Goal: Task Accomplishment & Management: Complete application form

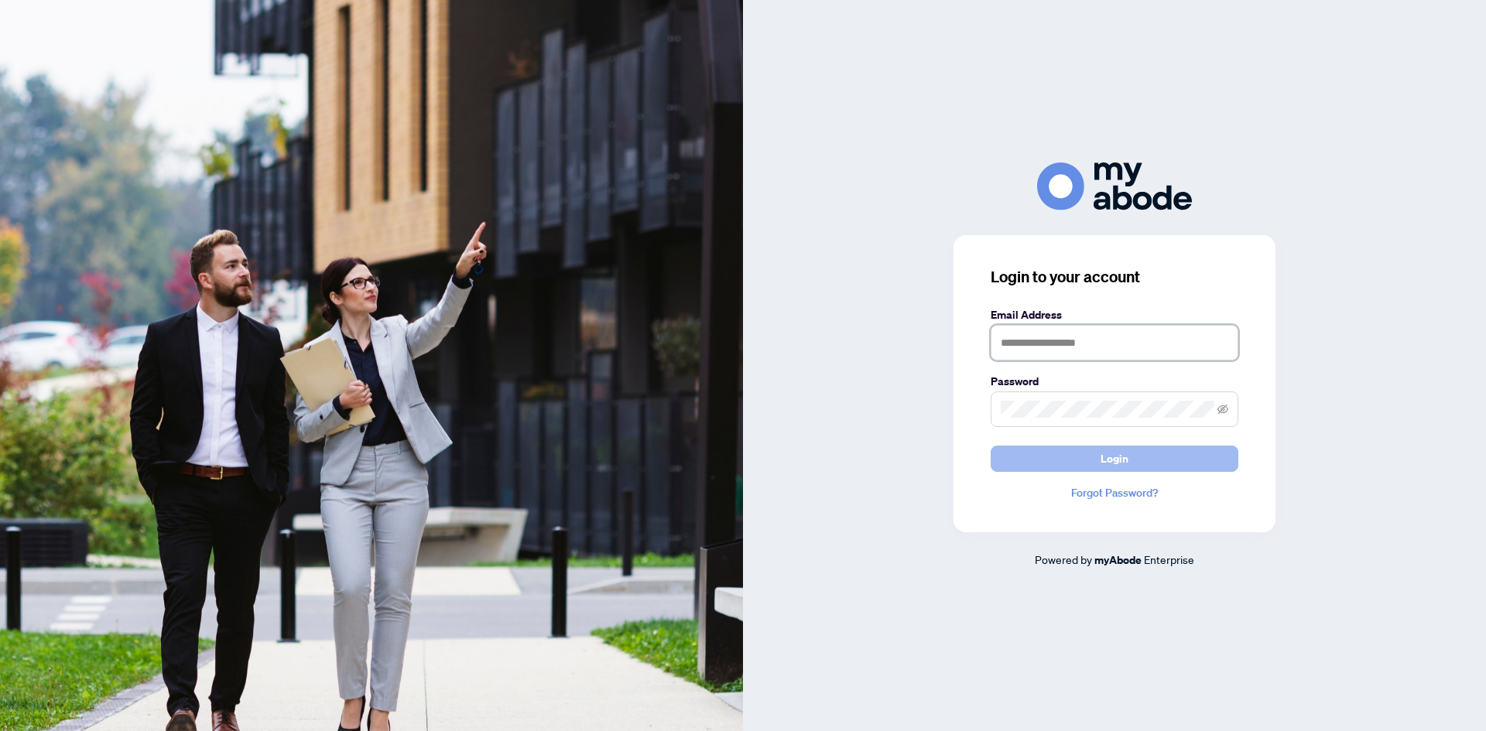
type input "**********"
click at [1103, 457] on span "Login" at bounding box center [1114, 458] width 28 height 25
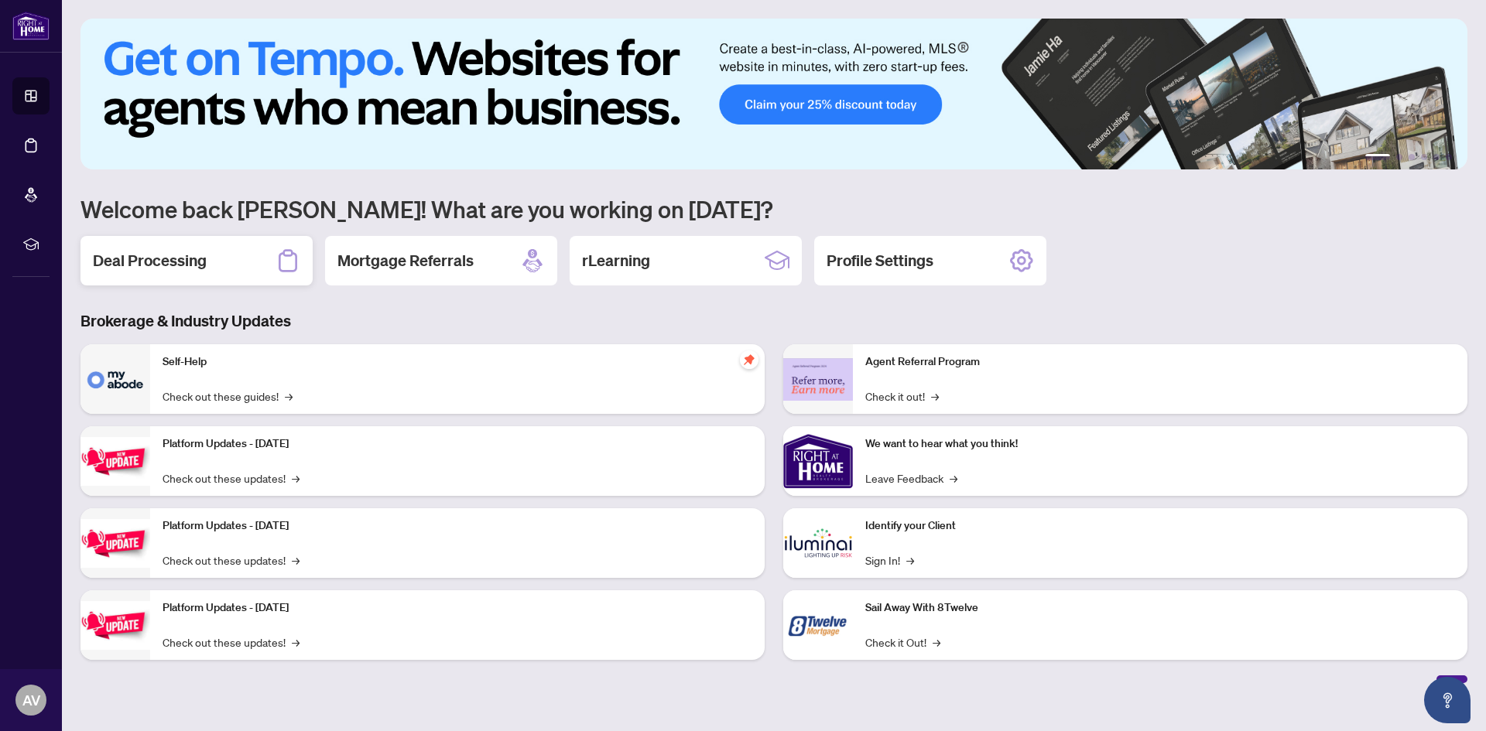
click at [184, 262] on h2 "Deal Processing" at bounding box center [150, 261] width 114 height 22
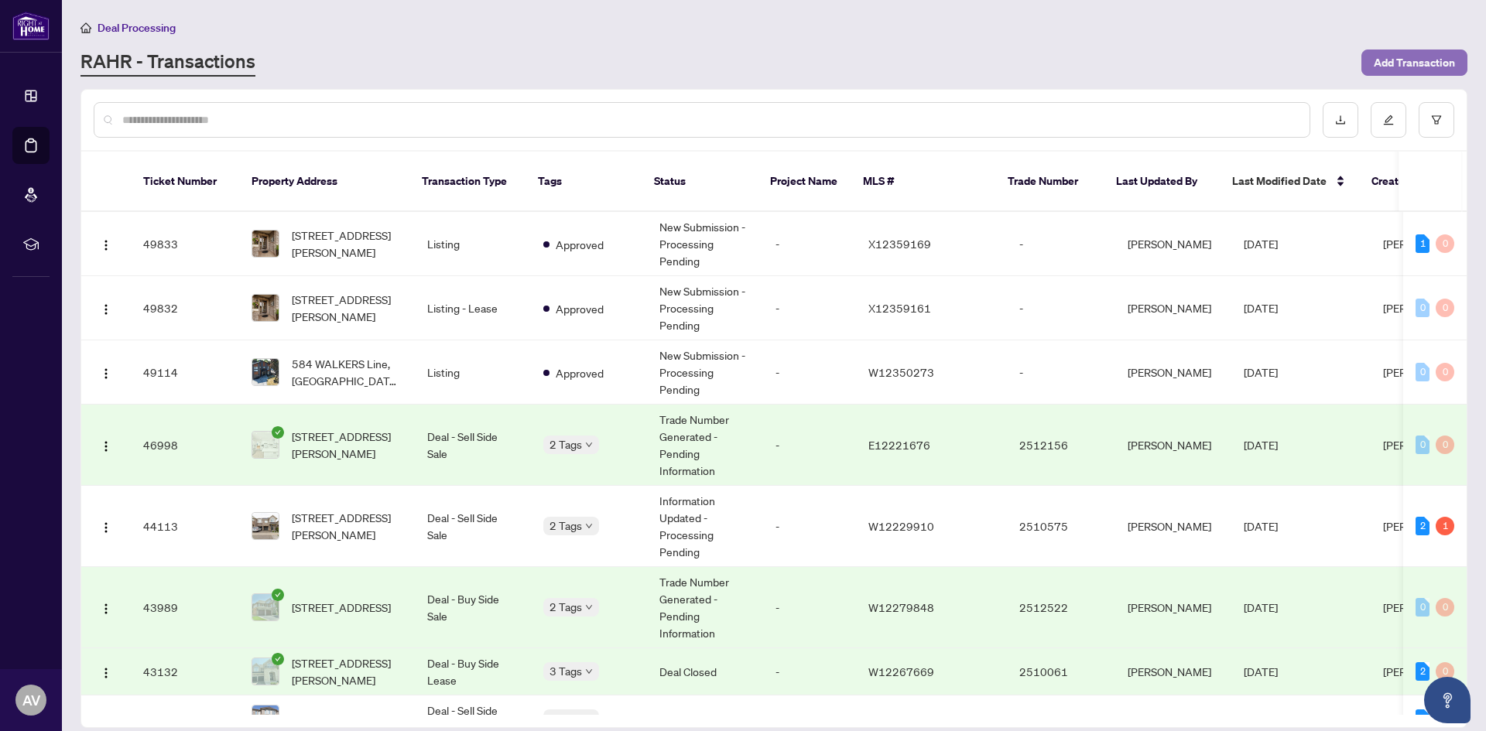
click at [1403, 60] on span "Add Transaction" at bounding box center [1413, 62] width 81 height 25
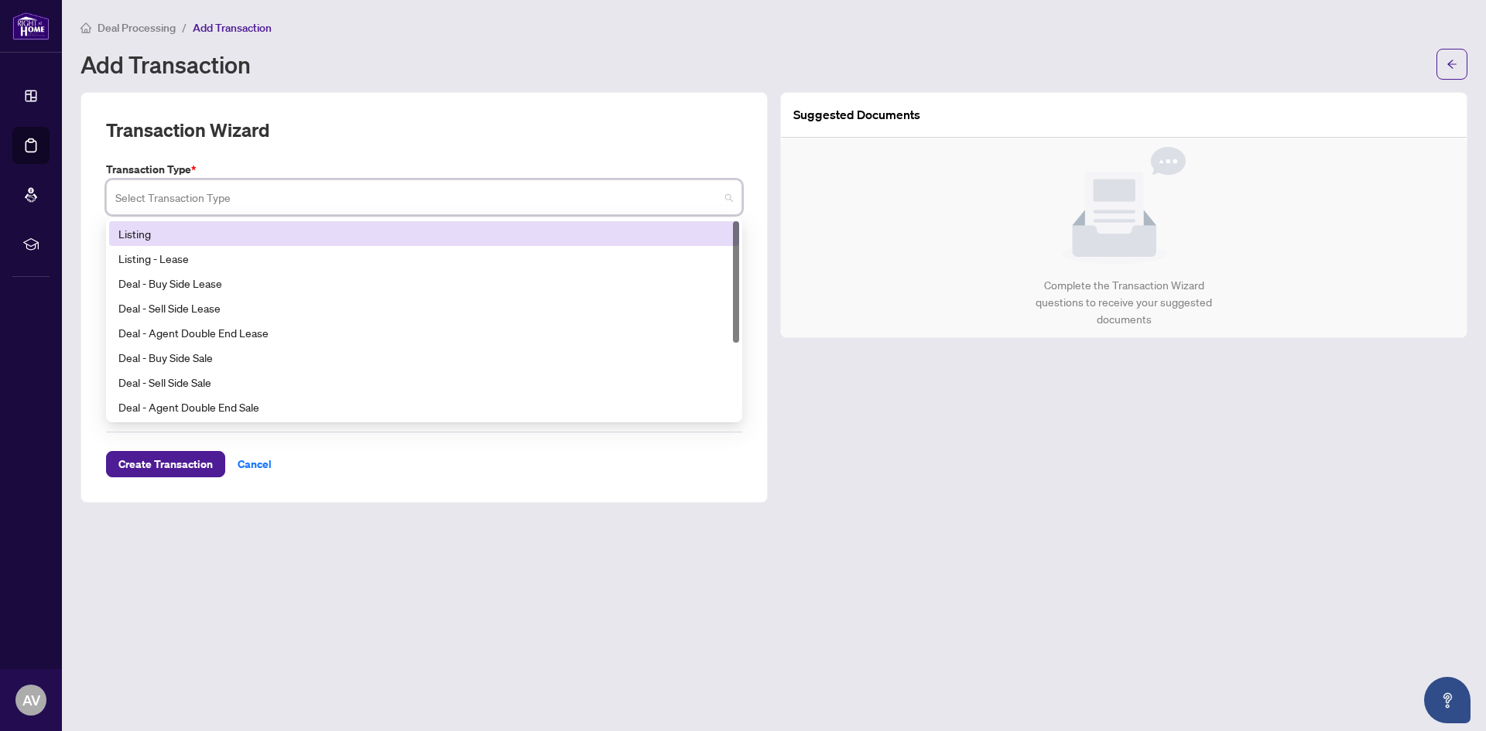
click at [173, 194] on input "search" at bounding box center [417, 200] width 604 height 34
click at [151, 234] on div "Listing" at bounding box center [423, 233] width 611 height 17
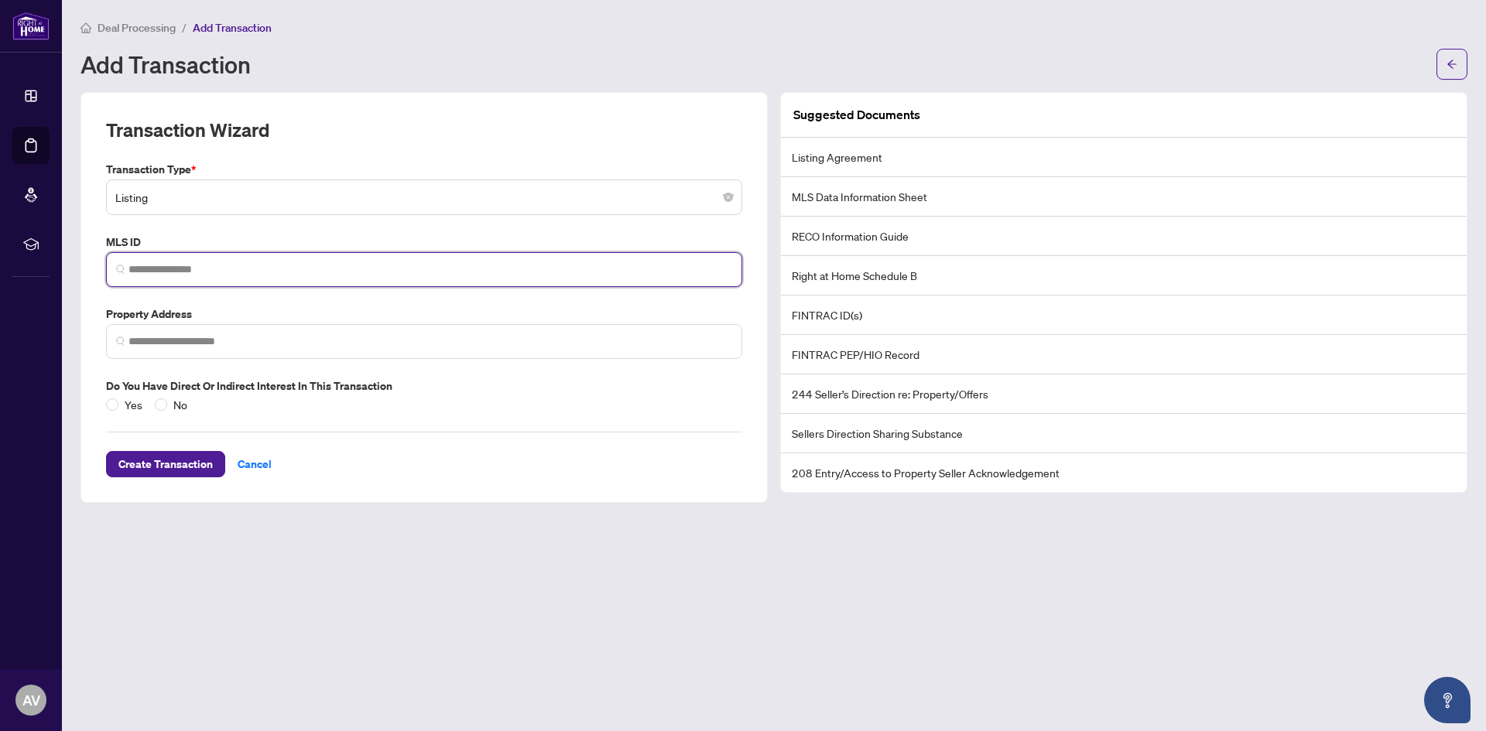
click at [146, 262] on input "search" at bounding box center [430, 270] width 604 height 16
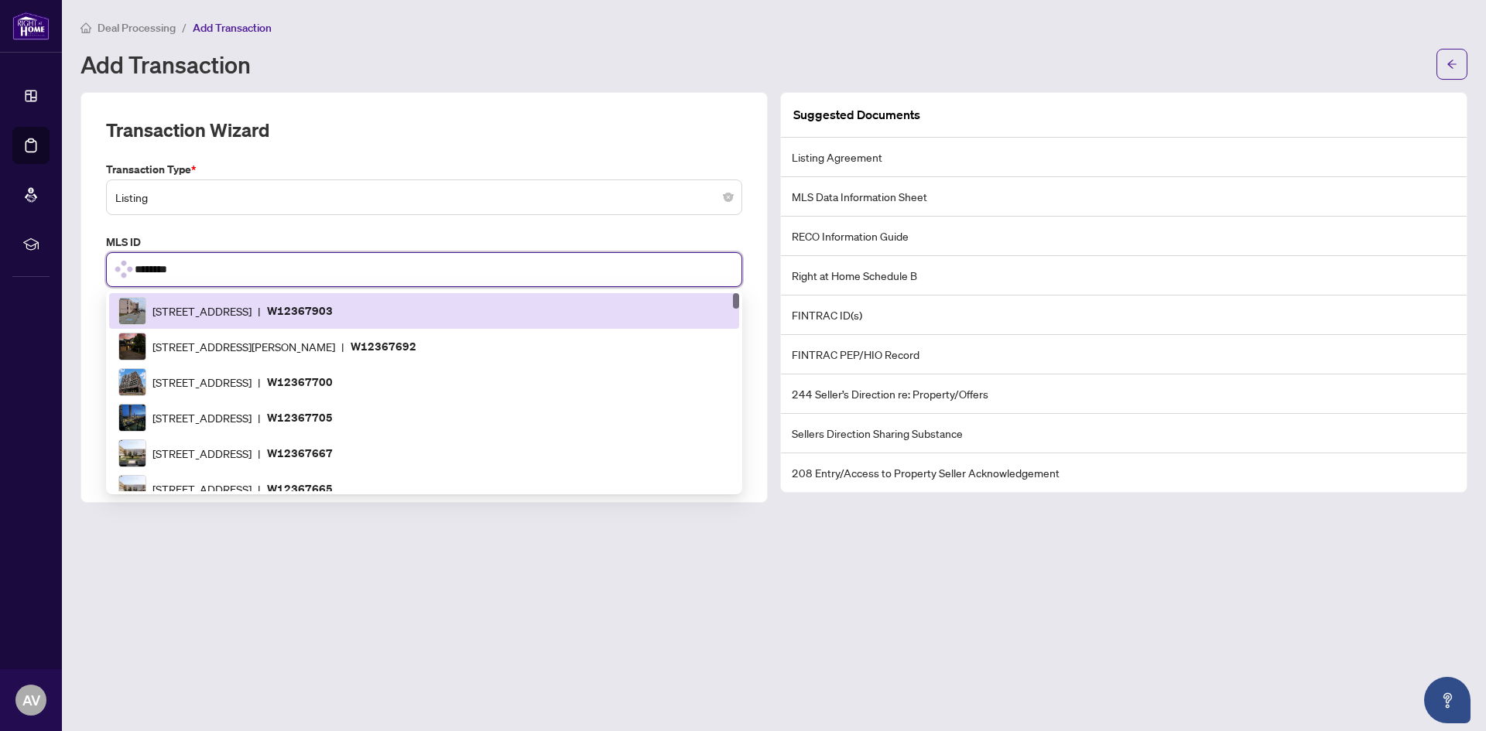
type input "*********"
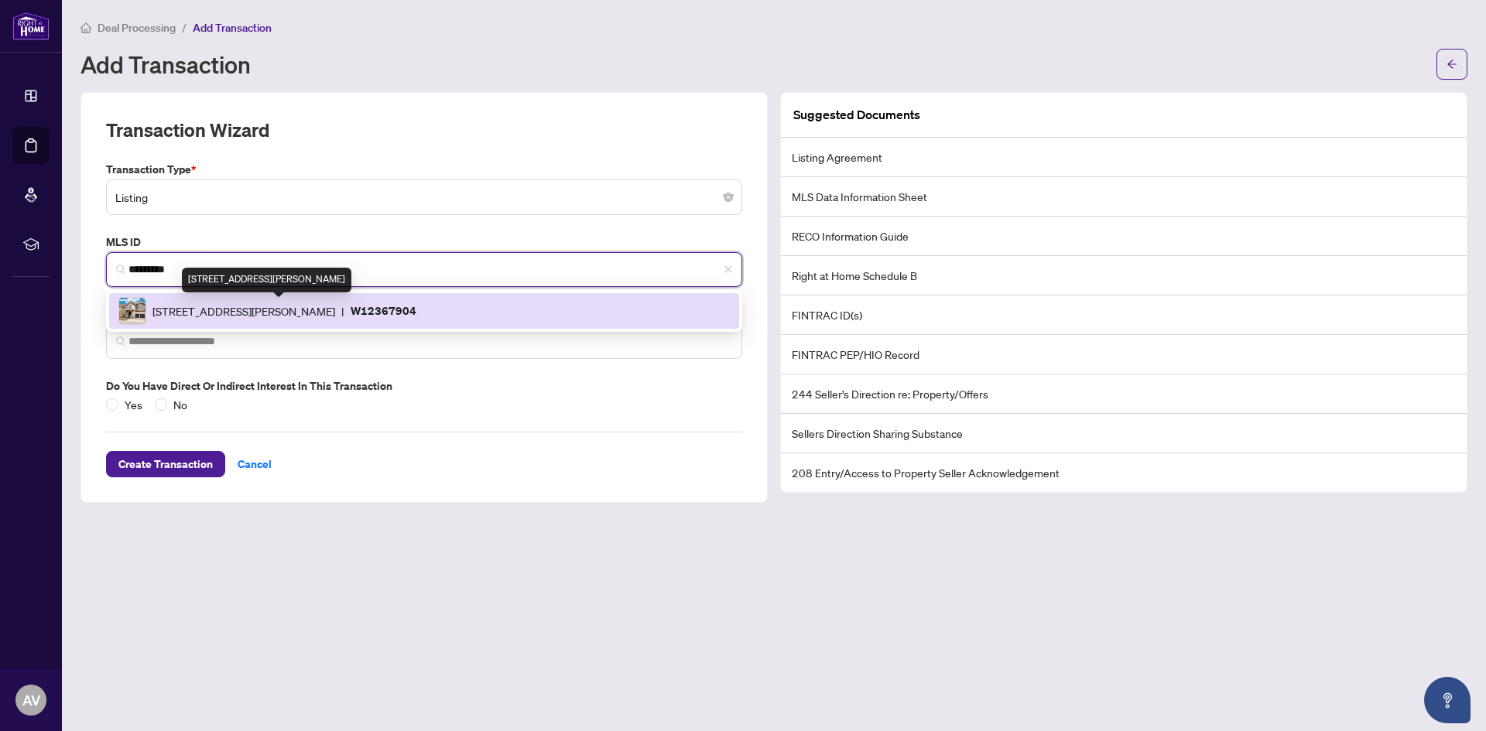
click at [232, 311] on span "3124 Daniel Way, Oakville, Ontario L6H 0V1, Canada" at bounding box center [243, 311] width 183 height 17
type input "**********"
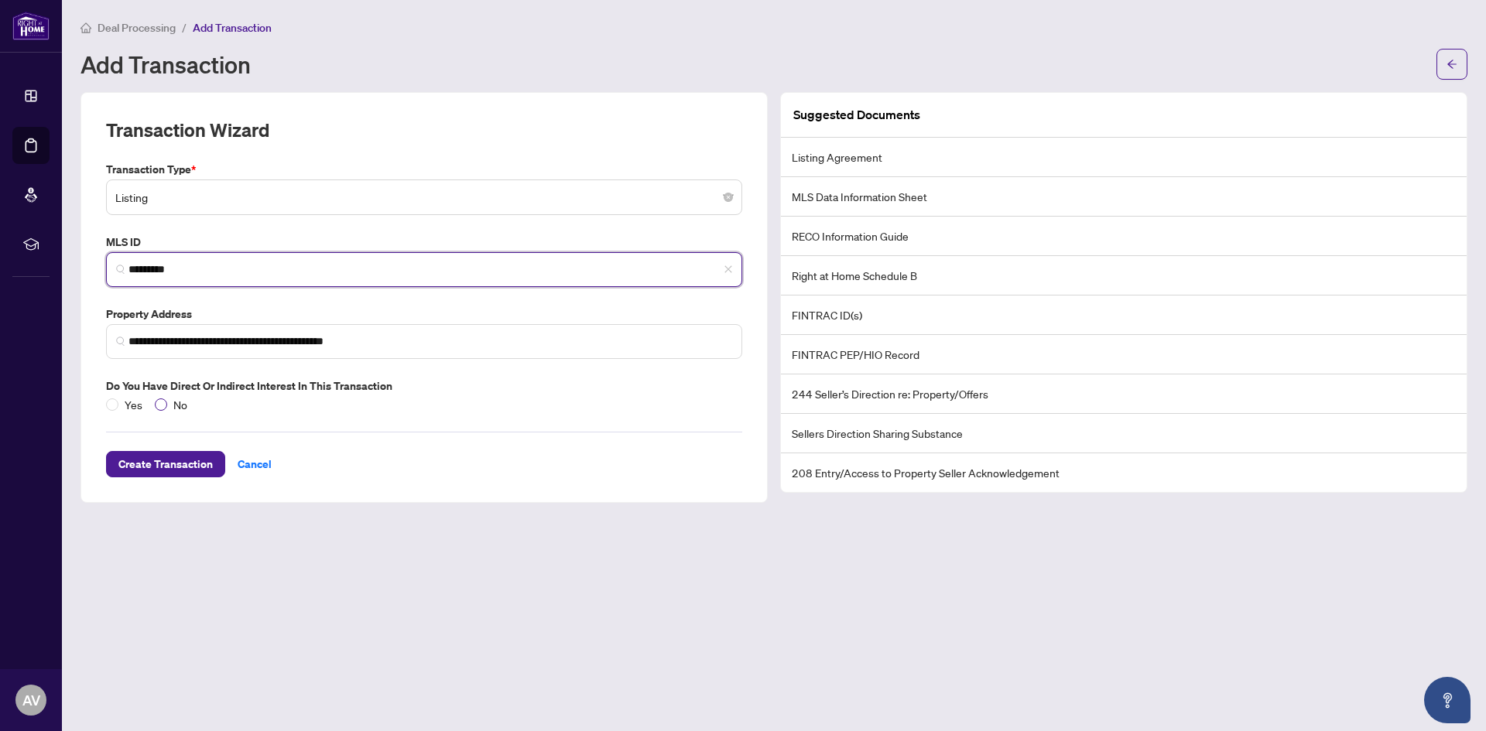
type input "*********"
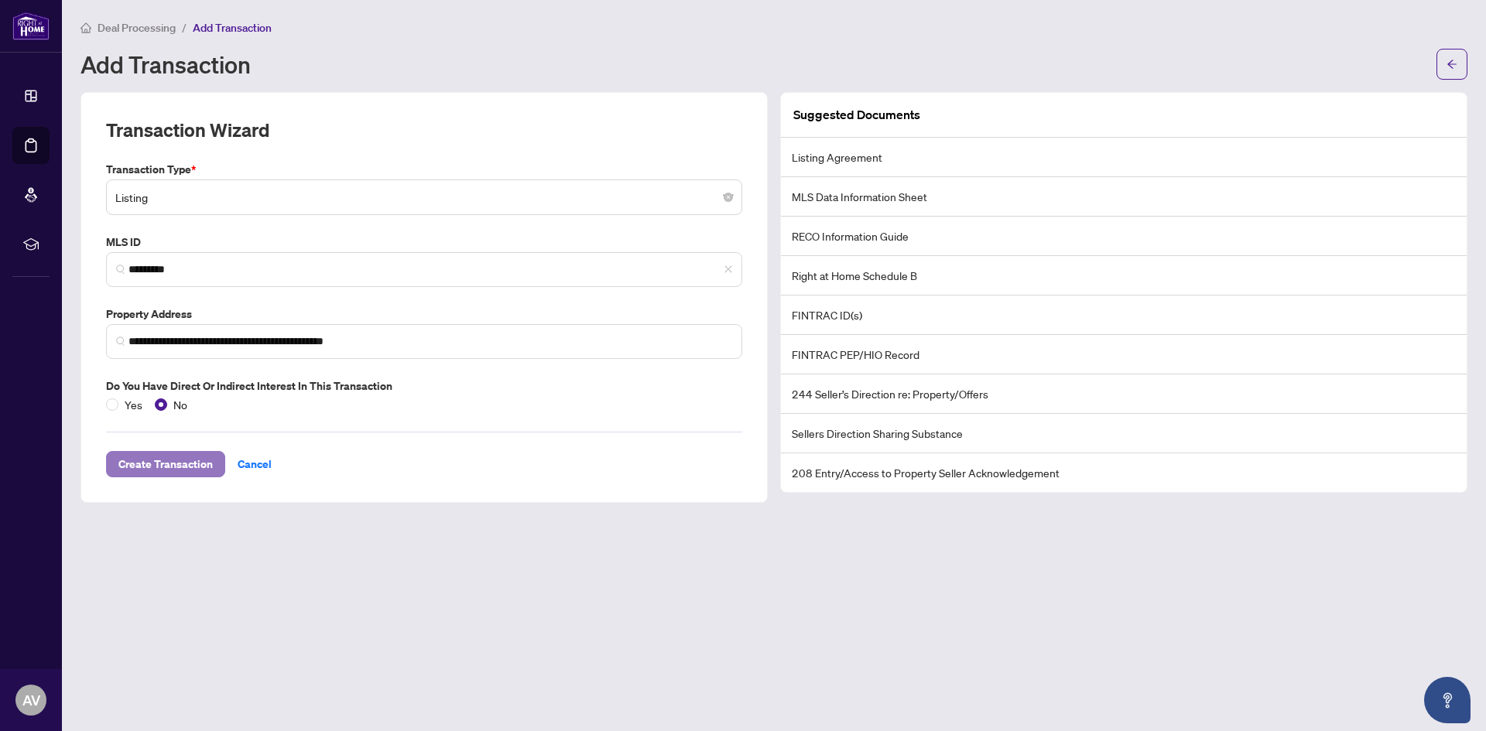
click at [145, 466] on span "Create Transaction" at bounding box center [165, 464] width 94 height 25
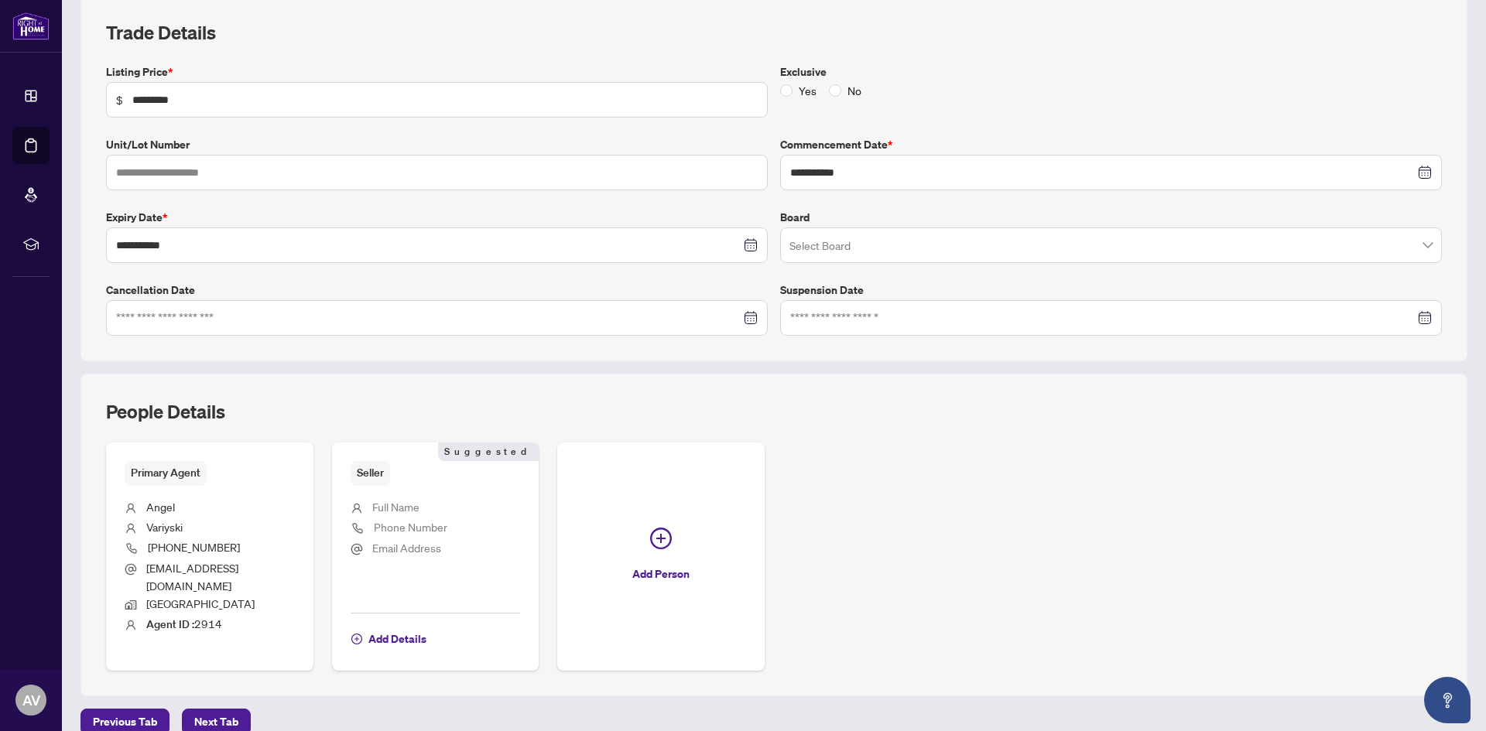
scroll to position [140, 0]
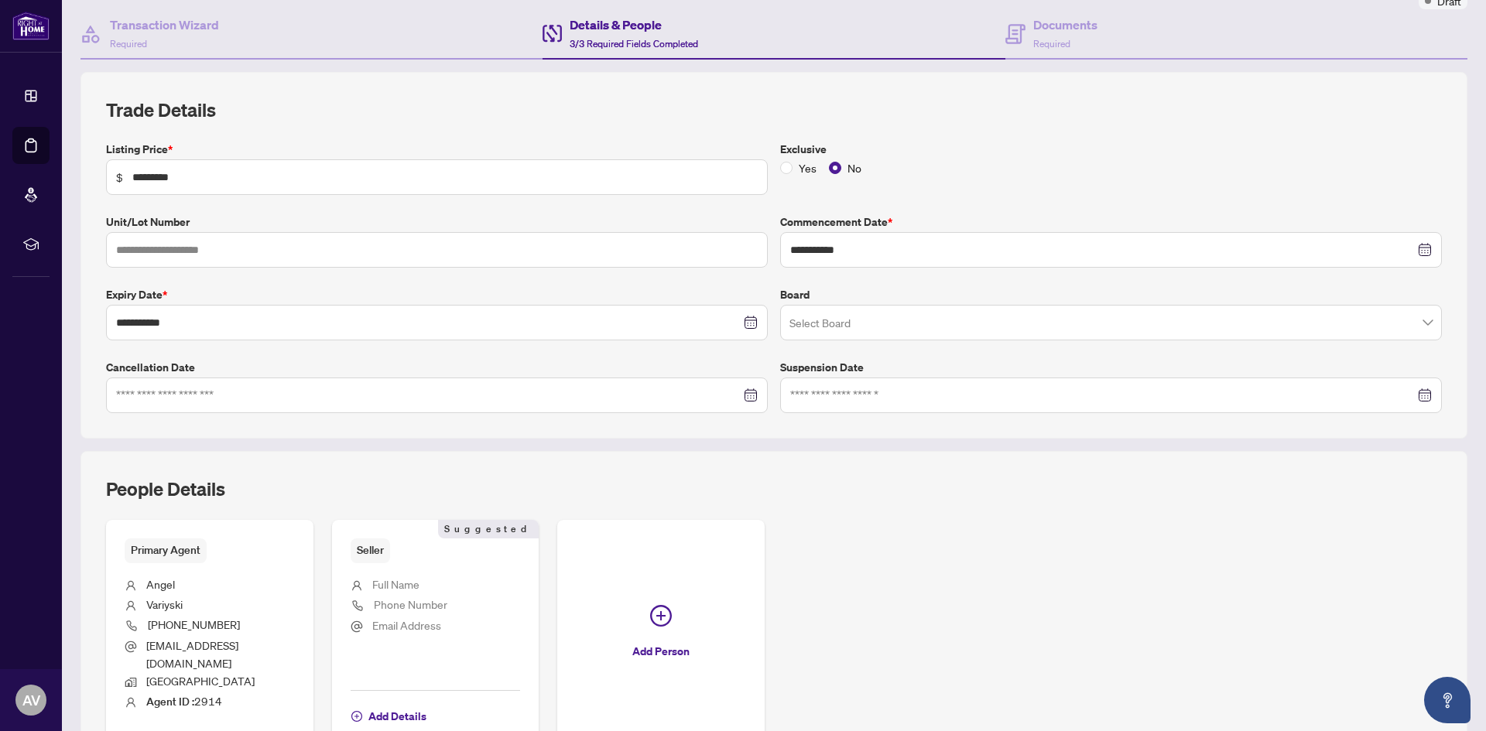
click at [811, 322] on input "search" at bounding box center [1103, 325] width 629 height 34
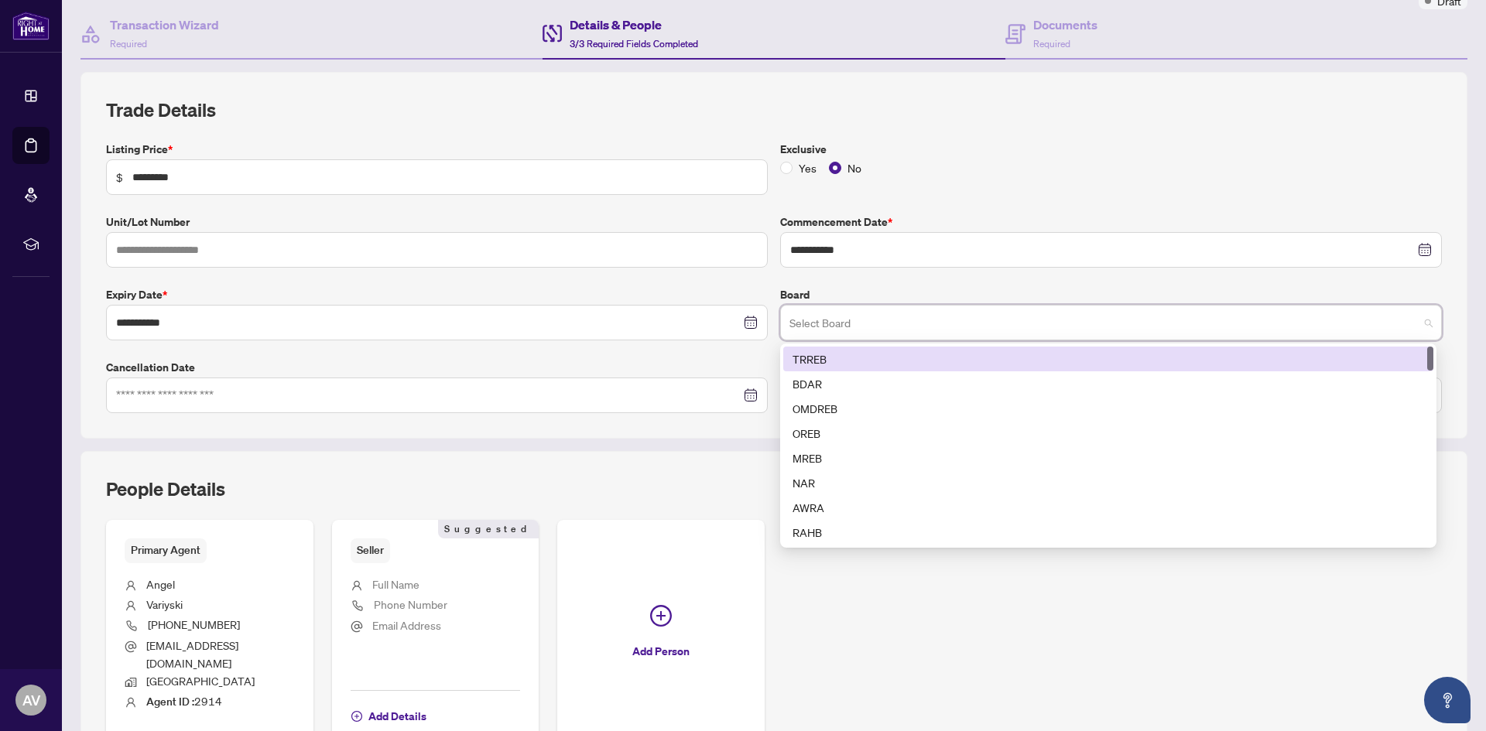
click at [816, 361] on div "TRREB" at bounding box center [1107, 358] width 631 height 17
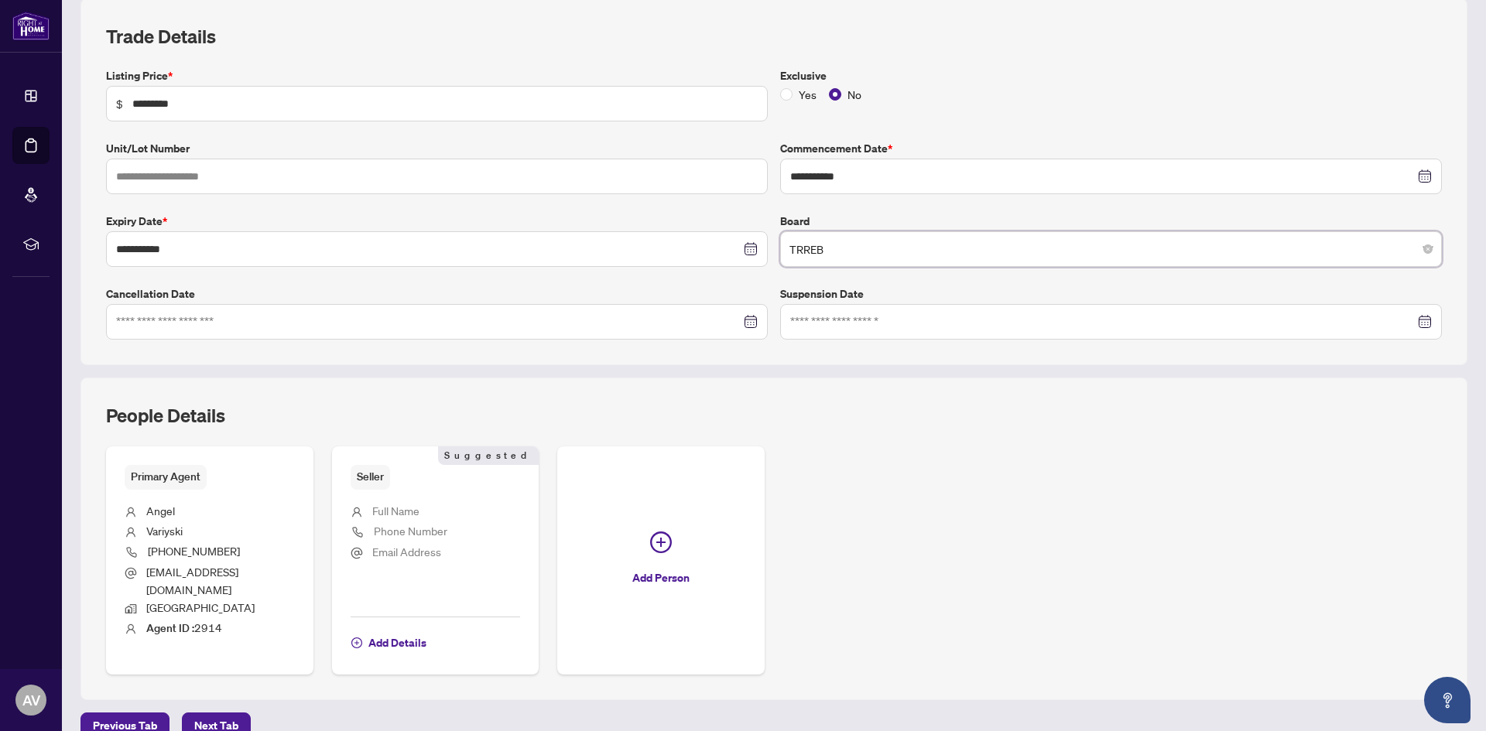
scroll to position [224, 0]
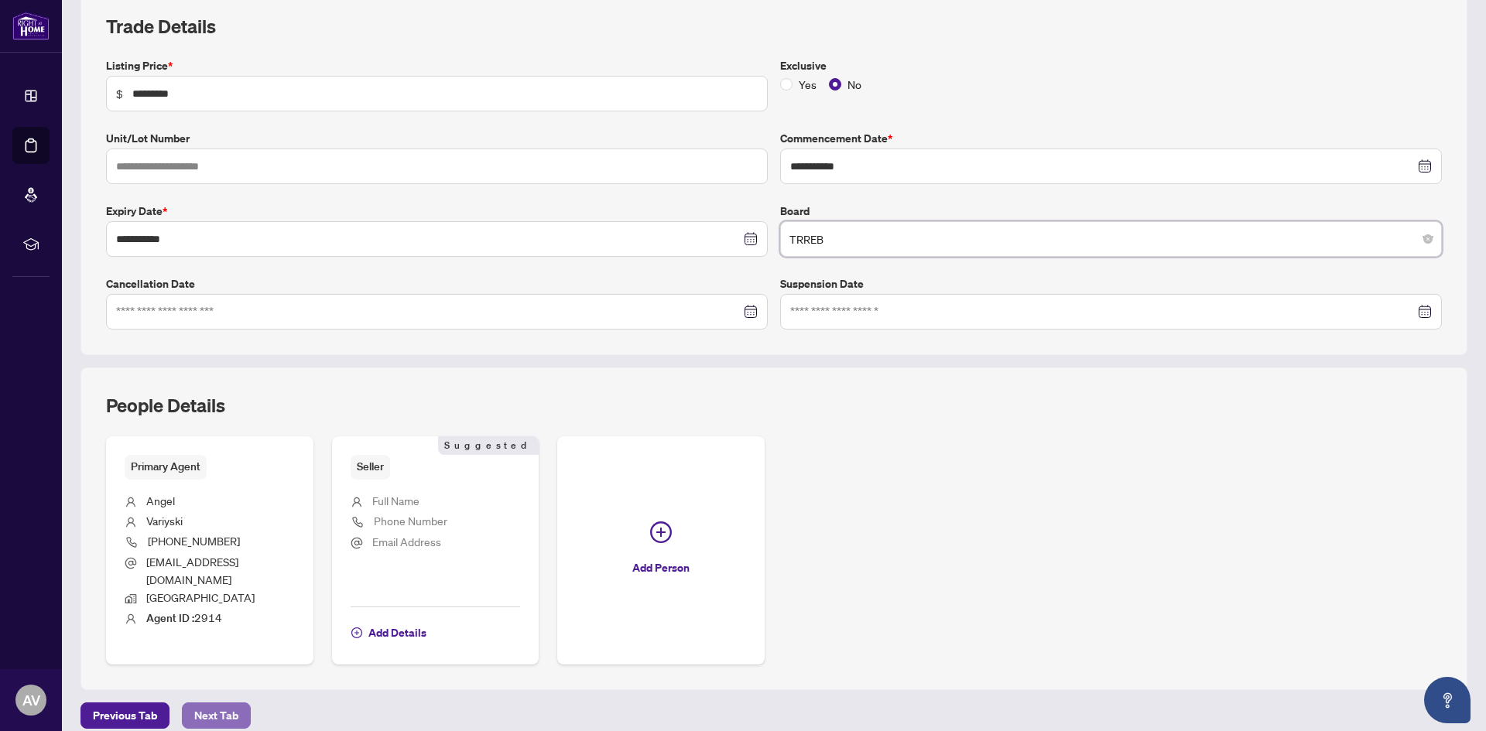
click at [205, 703] on span "Next Tab" at bounding box center [216, 715] width 44 height 25
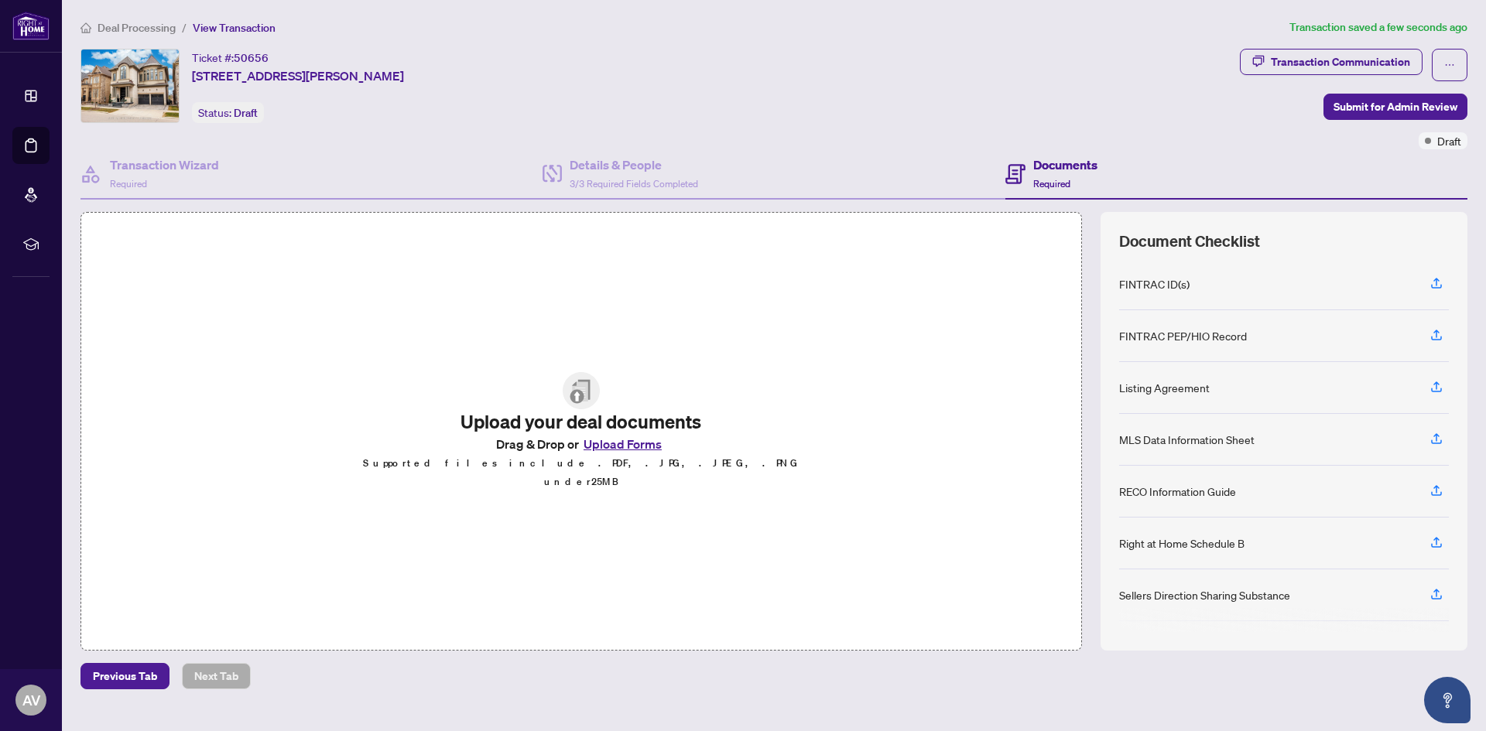
click at [614, 450] on button "Upload Forms" at bounding box center [622, 444] width 87 height 20
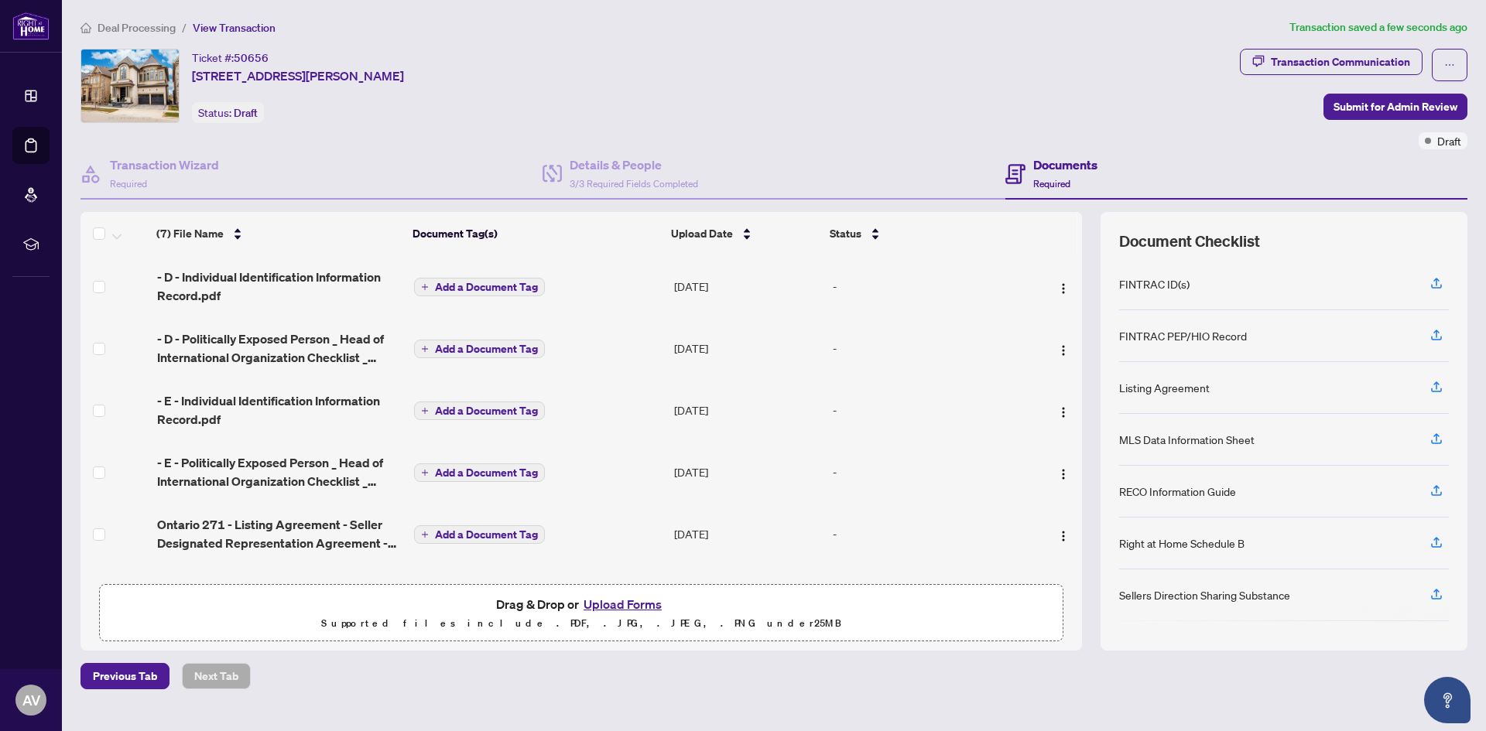
click at [460, 282] on span "Add a Document Tag" at bounding box center [486, 287] width 103 height 11
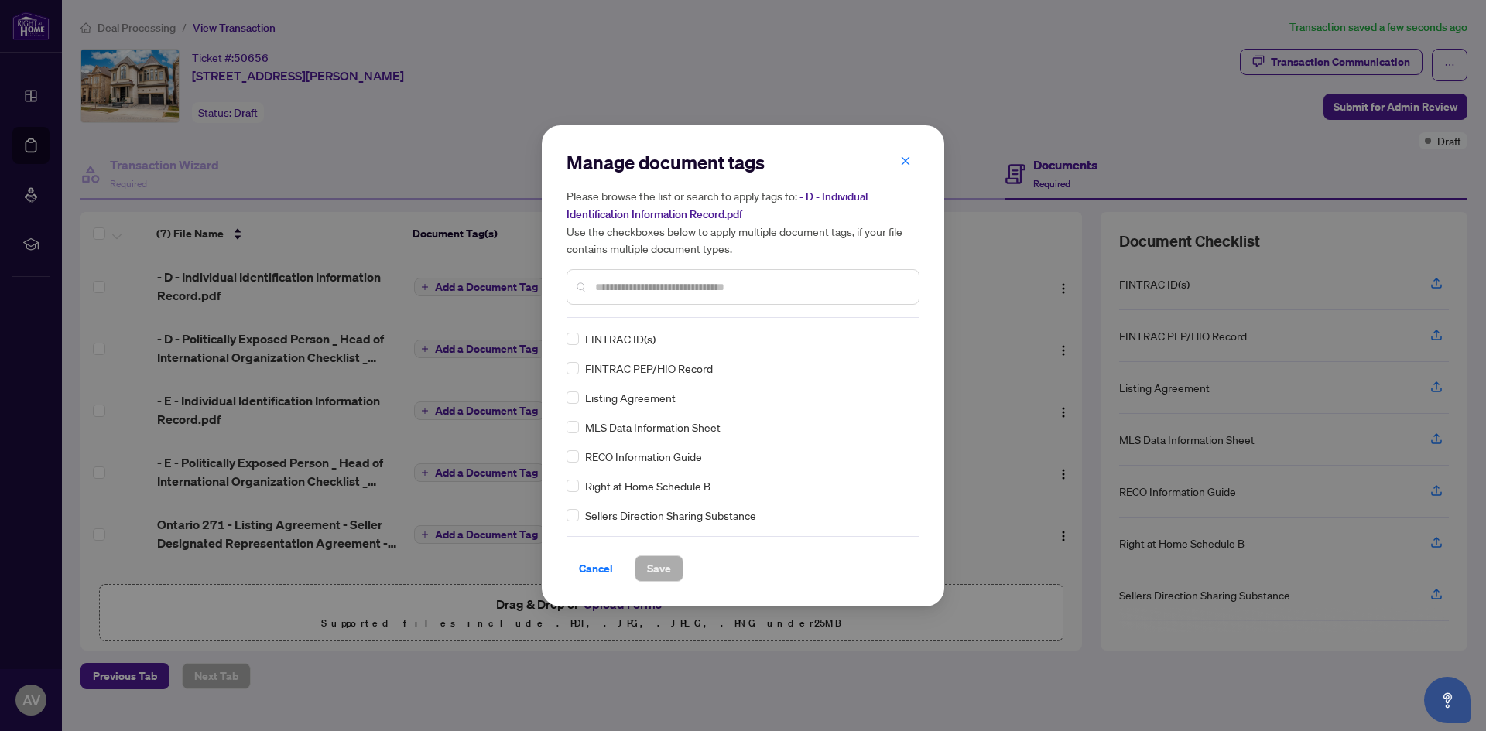
click at [617, 319] on div "Manage document tags Please browse the list or search to apply tags to: - D - I…" at bounding box center [742, 366] width 353 height 432
click at [665, 567] on span "Save" at bounding box center [659, 568] width 24 height 25
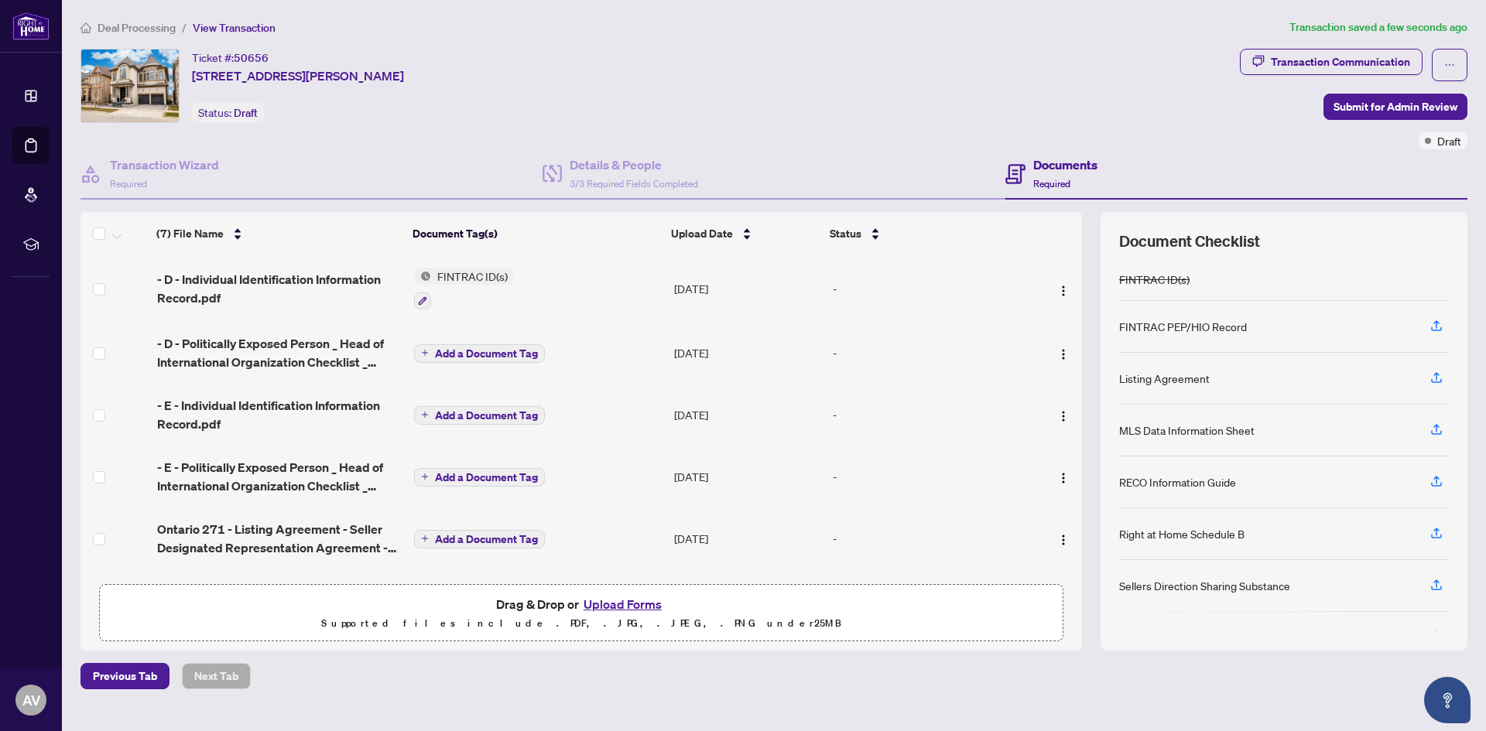
click at [484, 410] on span "Add a Document Tag" at bounding box center [486, 415] width 103 height 11
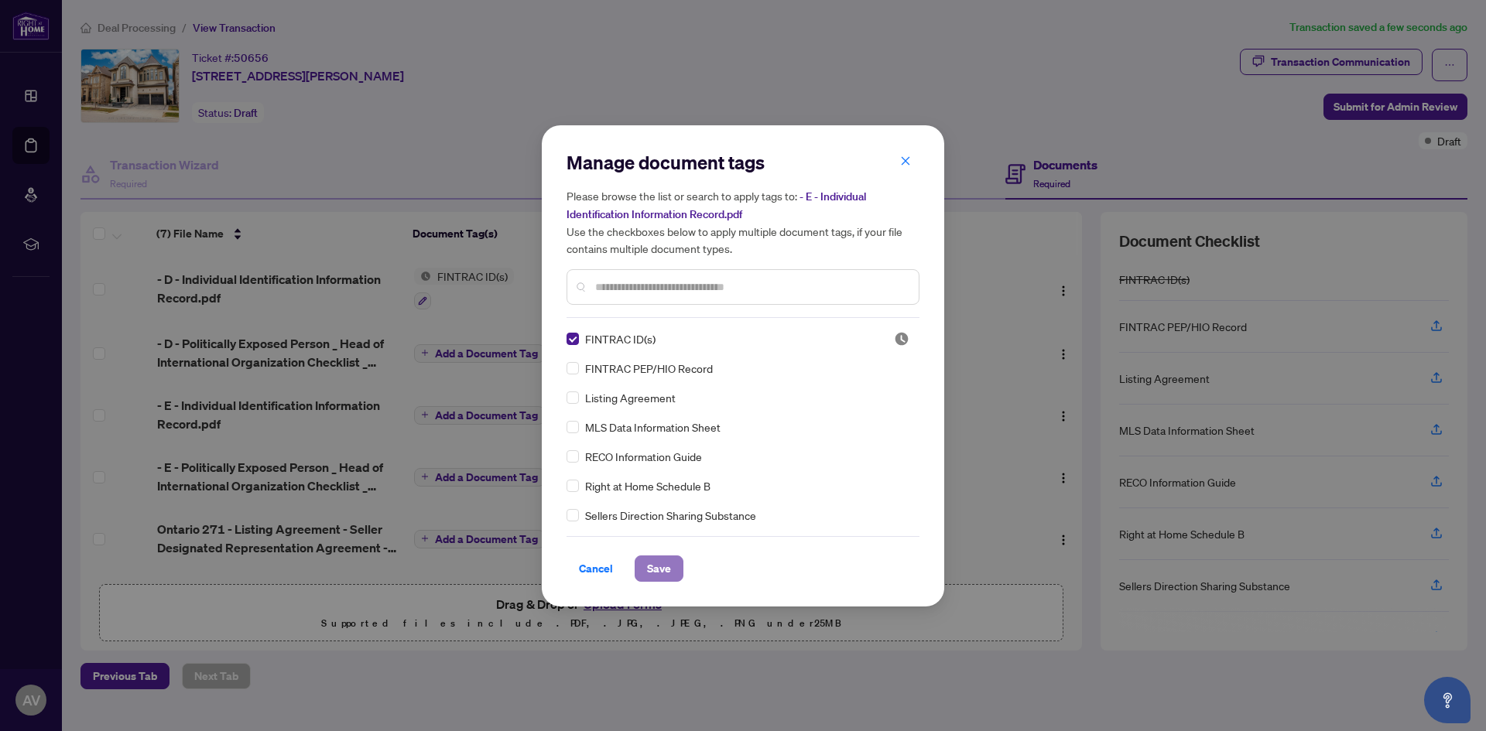
click at [664, 564] on span "Save" at bounding box center [659, 568] width 24 height 25
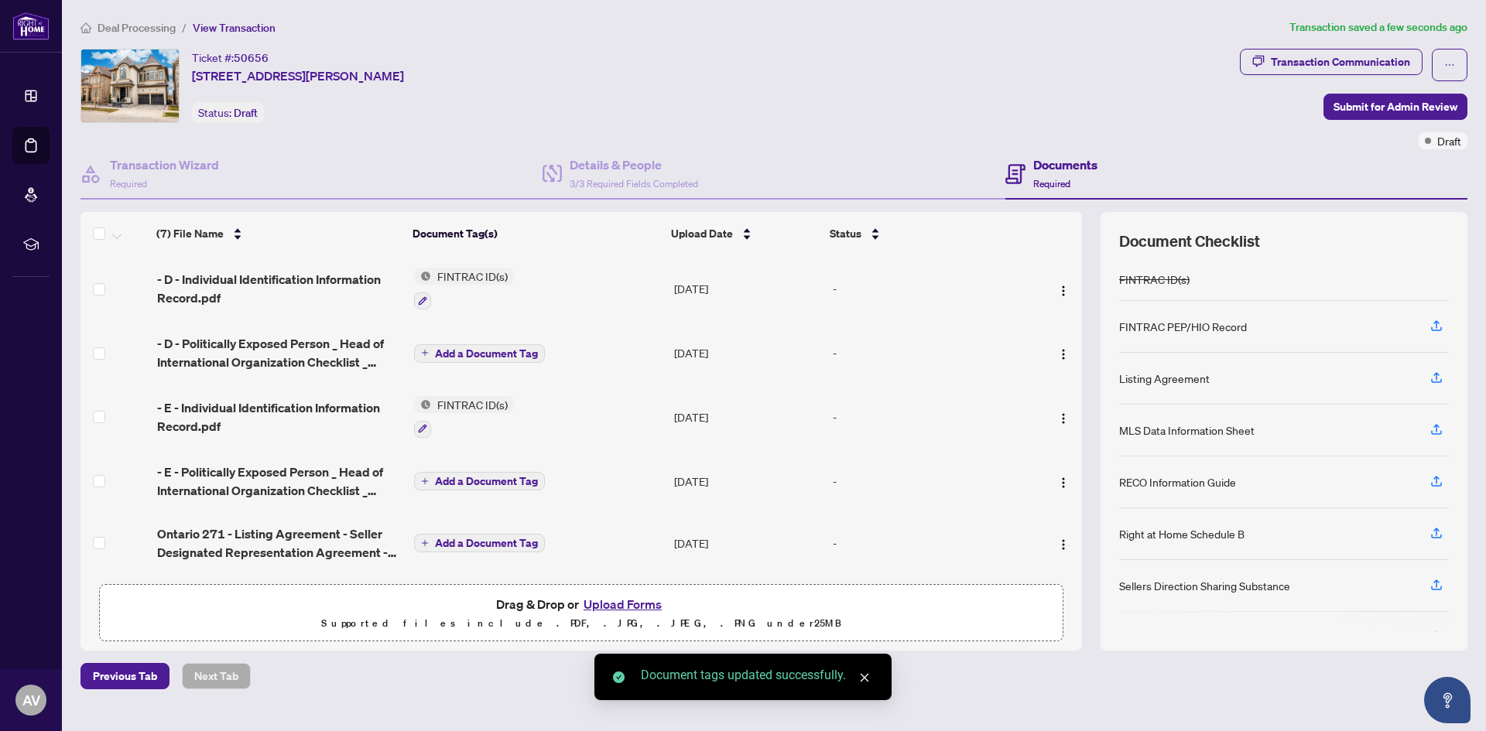
click at [478, 352] on span "Add a Document Tag" at bounding box center [486, 353] width 103 height 11
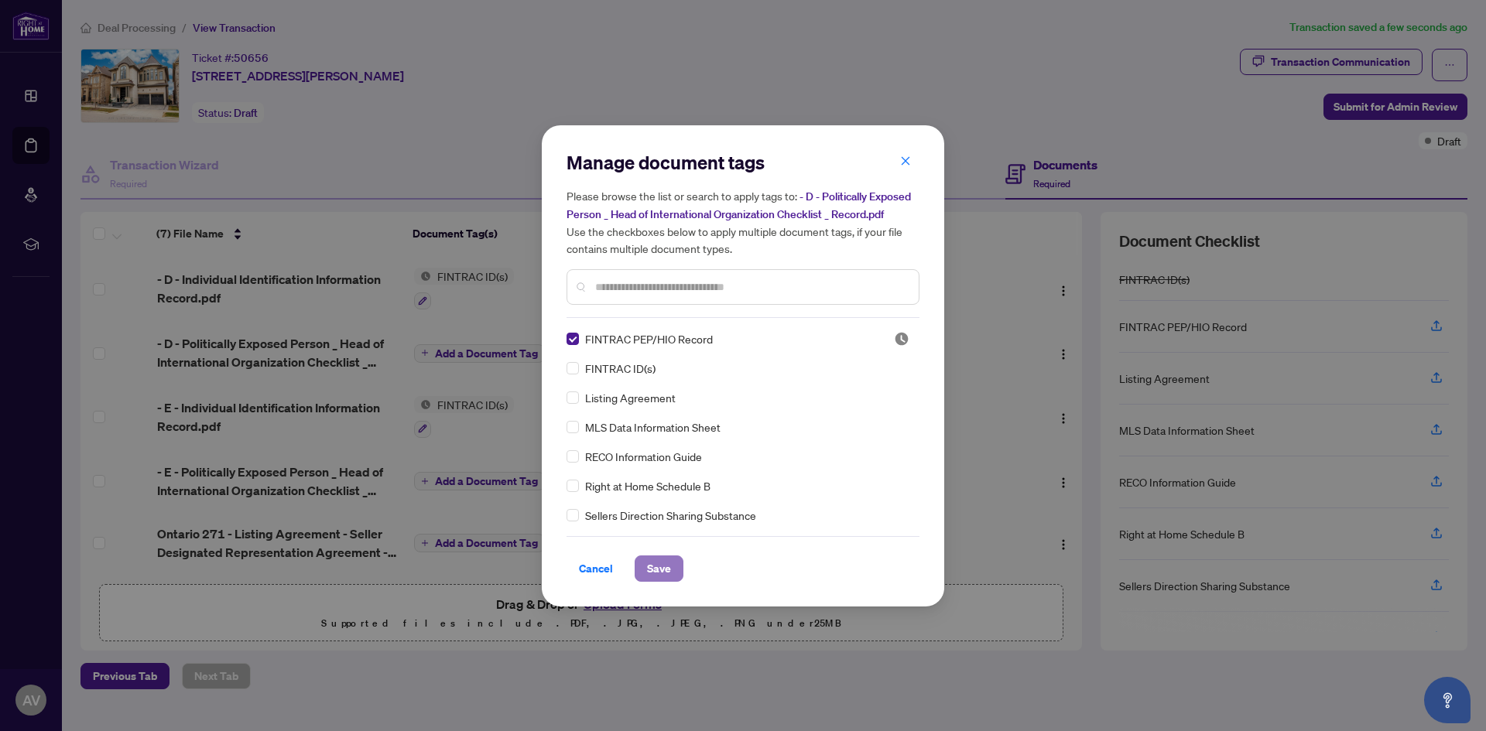
click at [658, 564] on span "Save" at bounding box center [659, 568] width 24 height 25
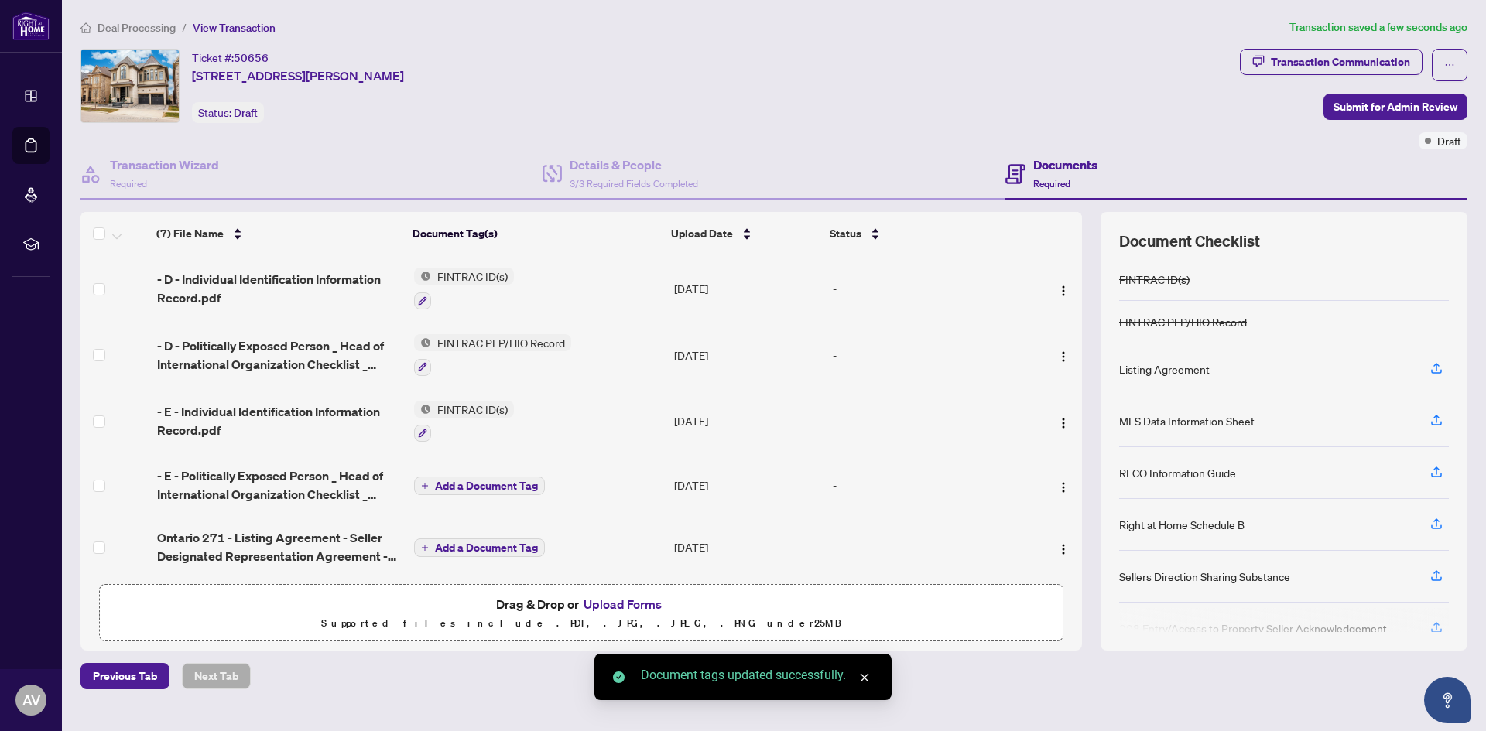
click at [480, 487] on span "Add a Document Tag" at bounding box center [486, 485] width 103 height 11
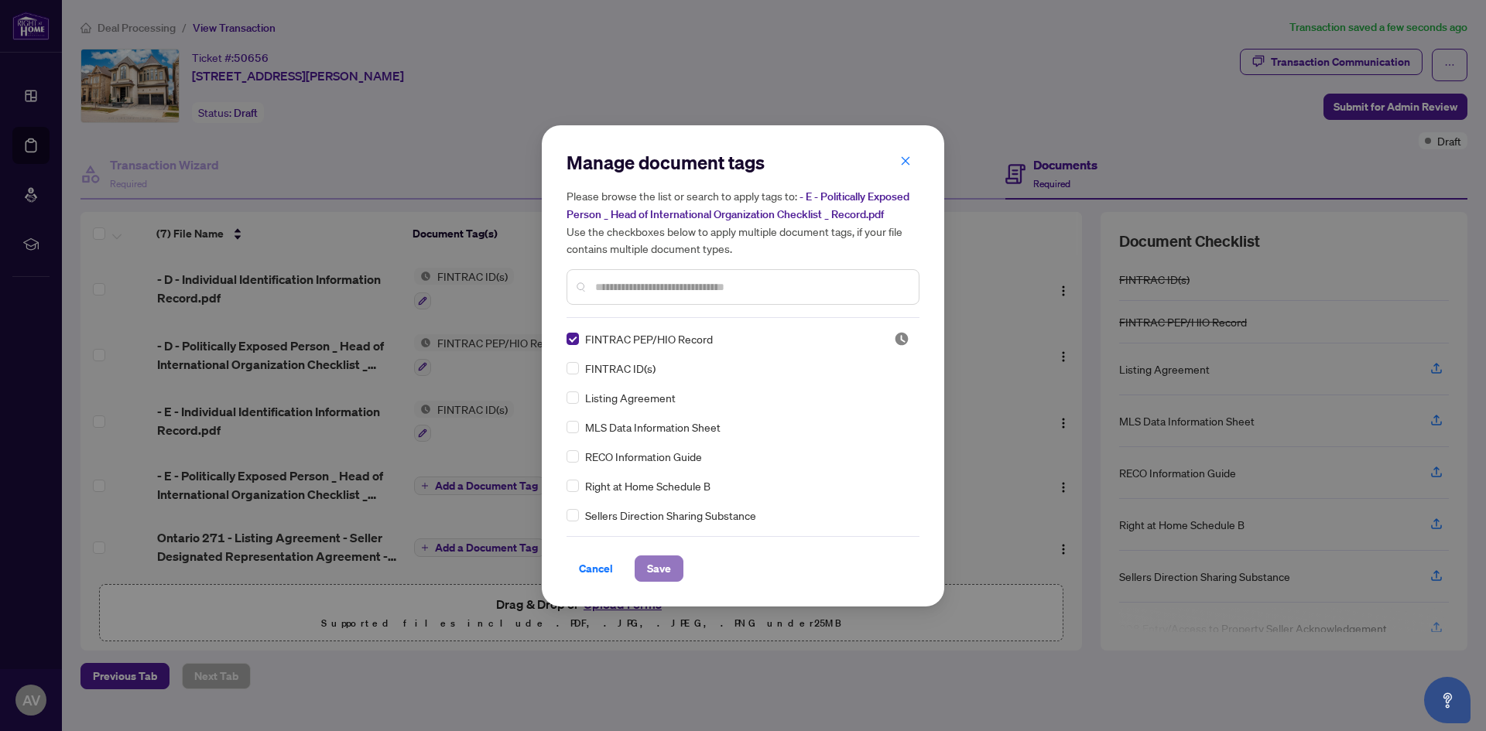
click at [670, 568] on span "Save" at bounding box center [659, 568] width 24 height 25
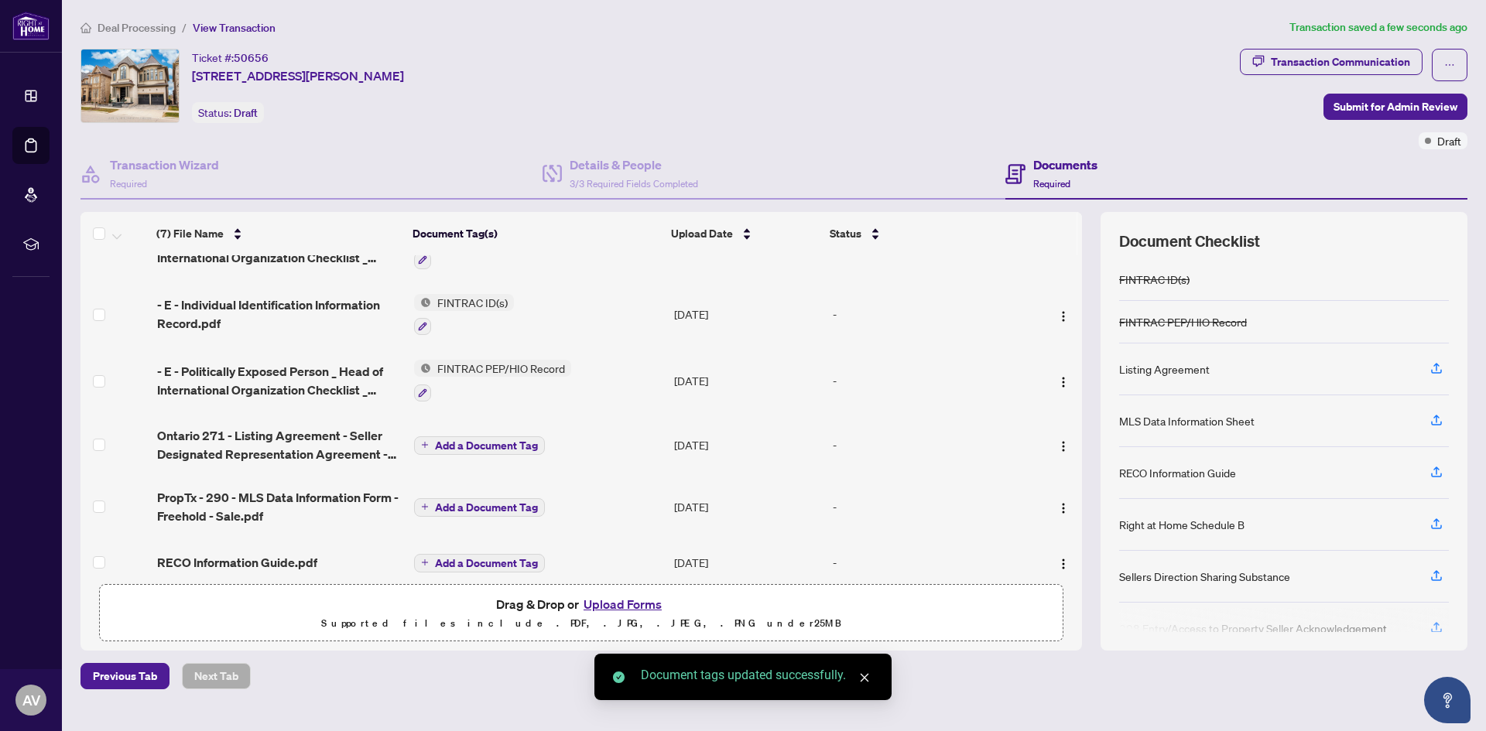
scroll to position [121, 0]
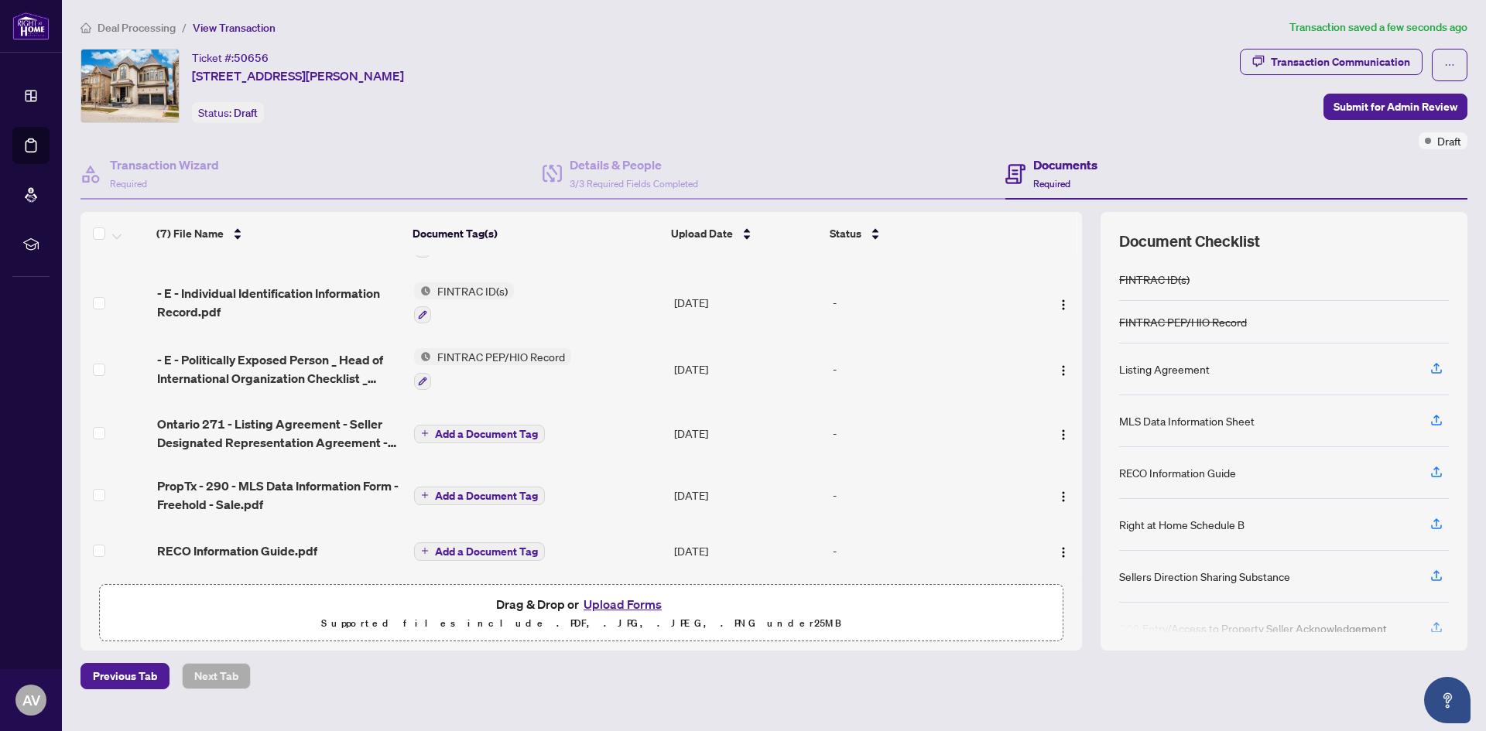
click at [500, 433] on span "Add a Document Tag" at bounding box center [486, 434] width 103 height 11
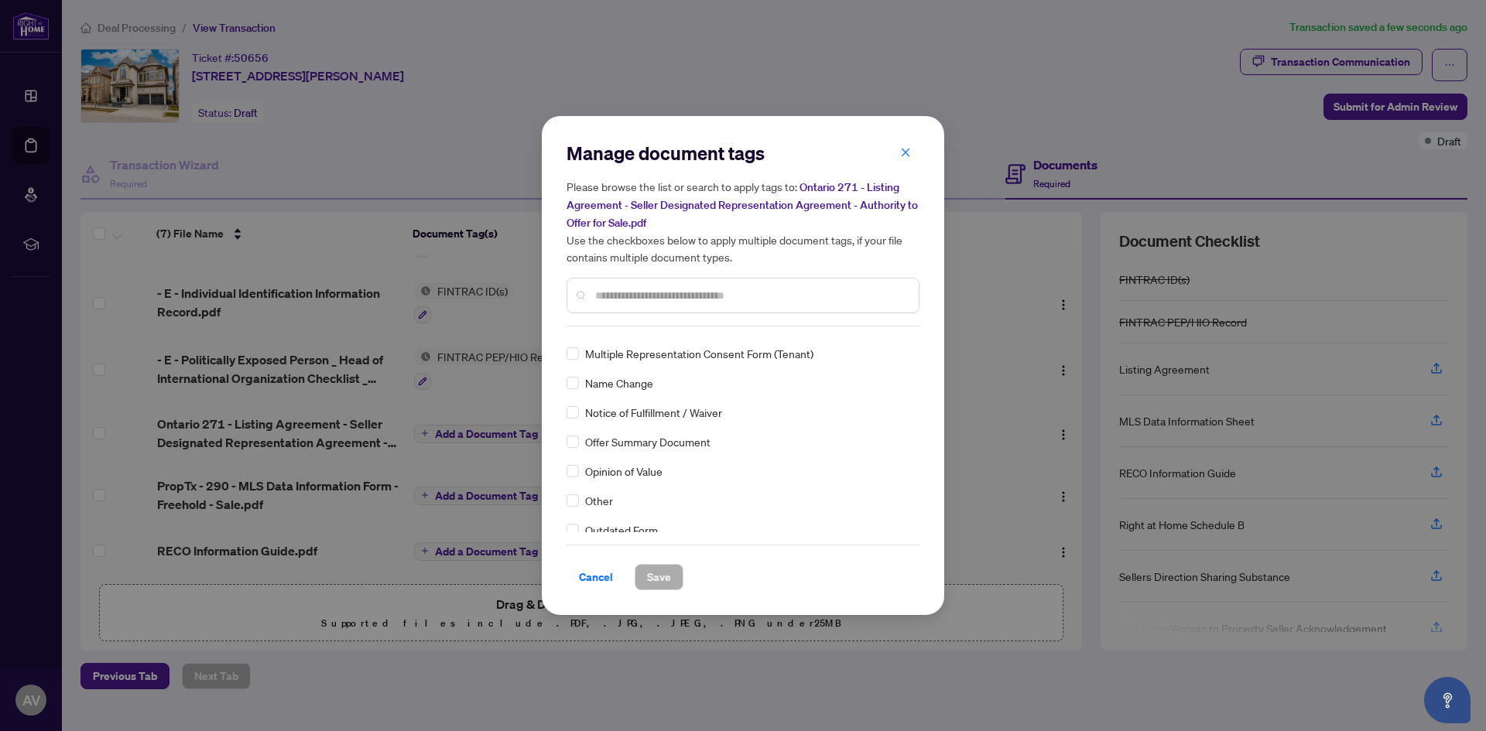
scroll to position [2476, 0]
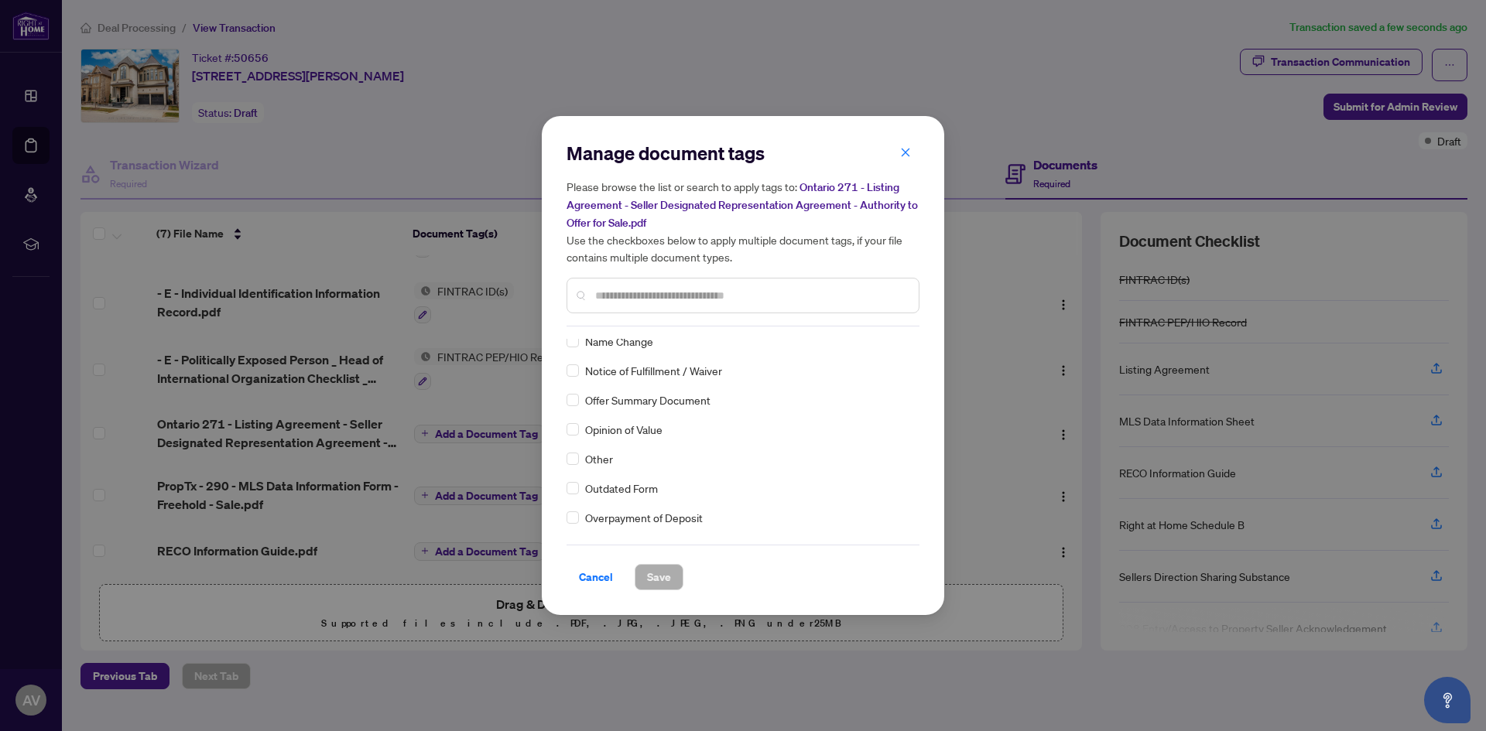
click at [645, 299] on input "text" at bounding box center [750, 295] width 311 height 17
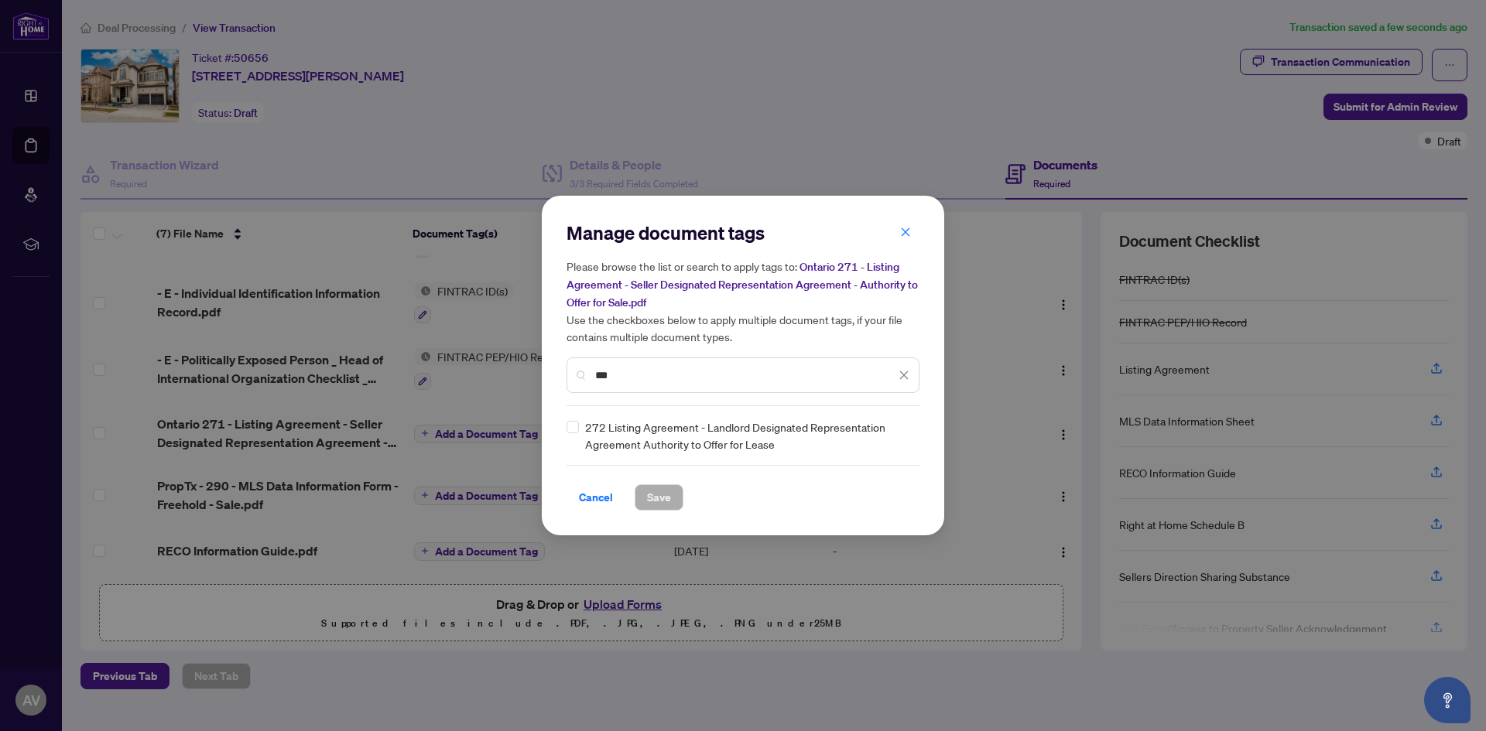
scroll to position [0, 0]
type input "***"
click at [658, 492] on span "Save" at bounding box center [659, 497] width 24 height 25
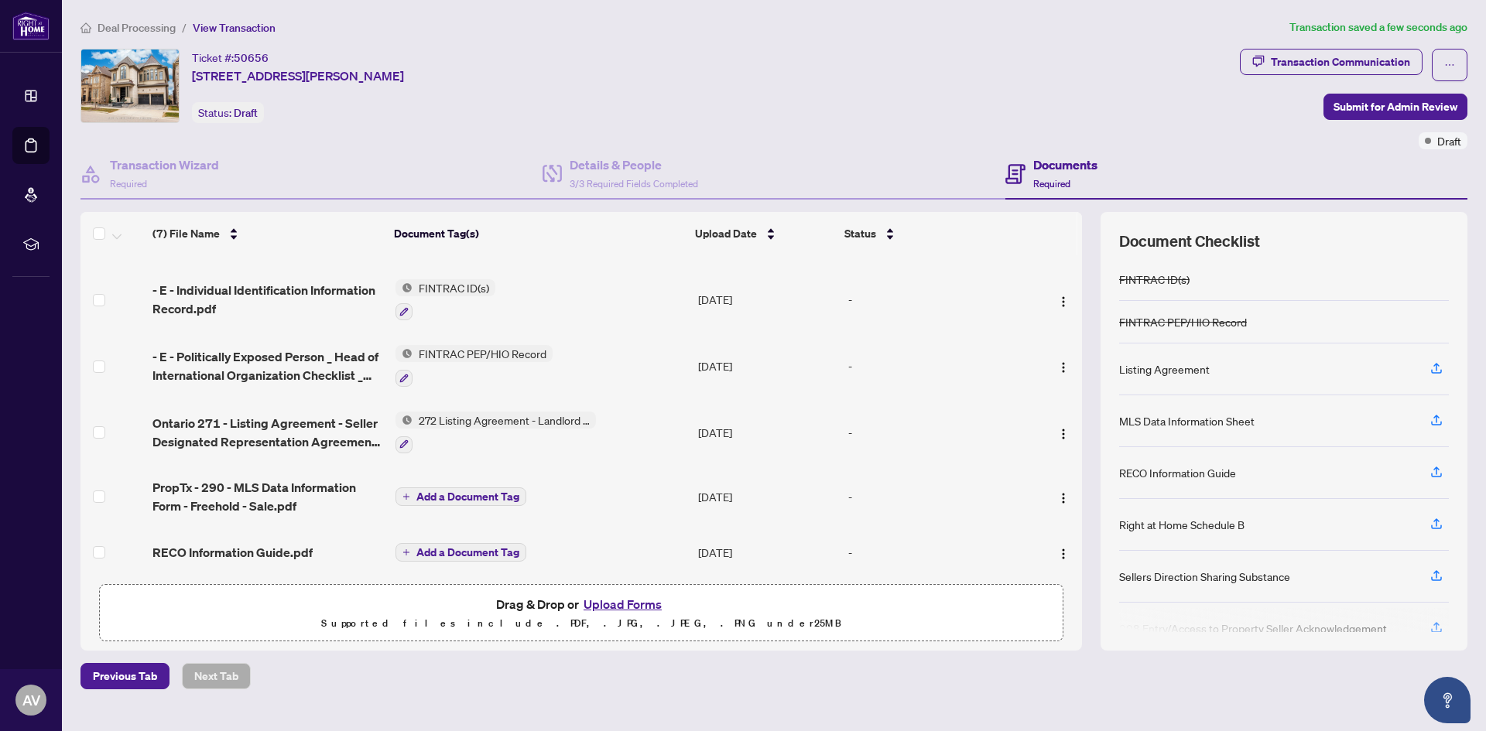
click at [536, 419] on span "272 Listing Agreement - Landlord Designated Representation Agreement Authority …" at bounding box center [503, 420] width 183 height 17
click at [406, 439] on icon "button" at bounding box center [403, 443] width 9 height 9
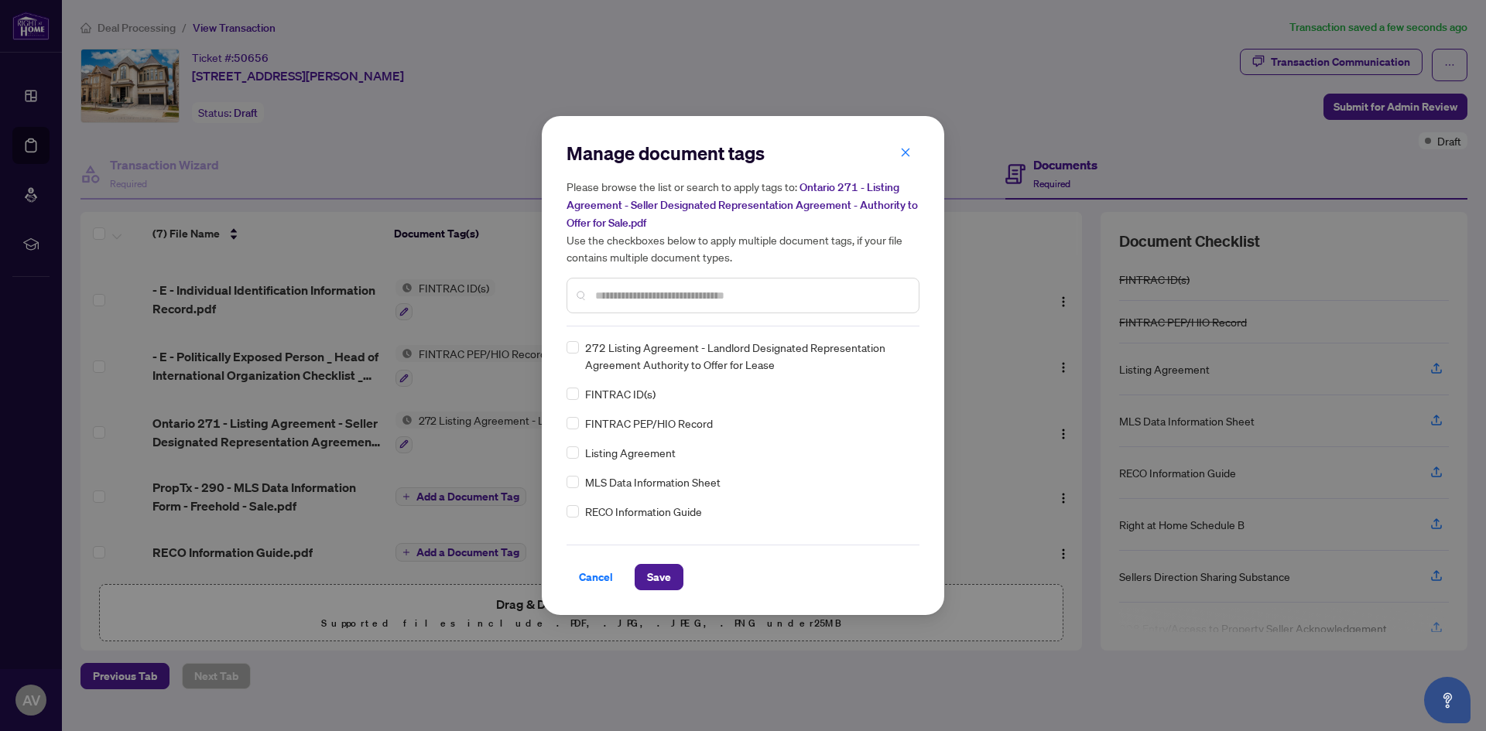
click at [679, 293] on input "text" at bounding box center [750, 295] width 311 height 17
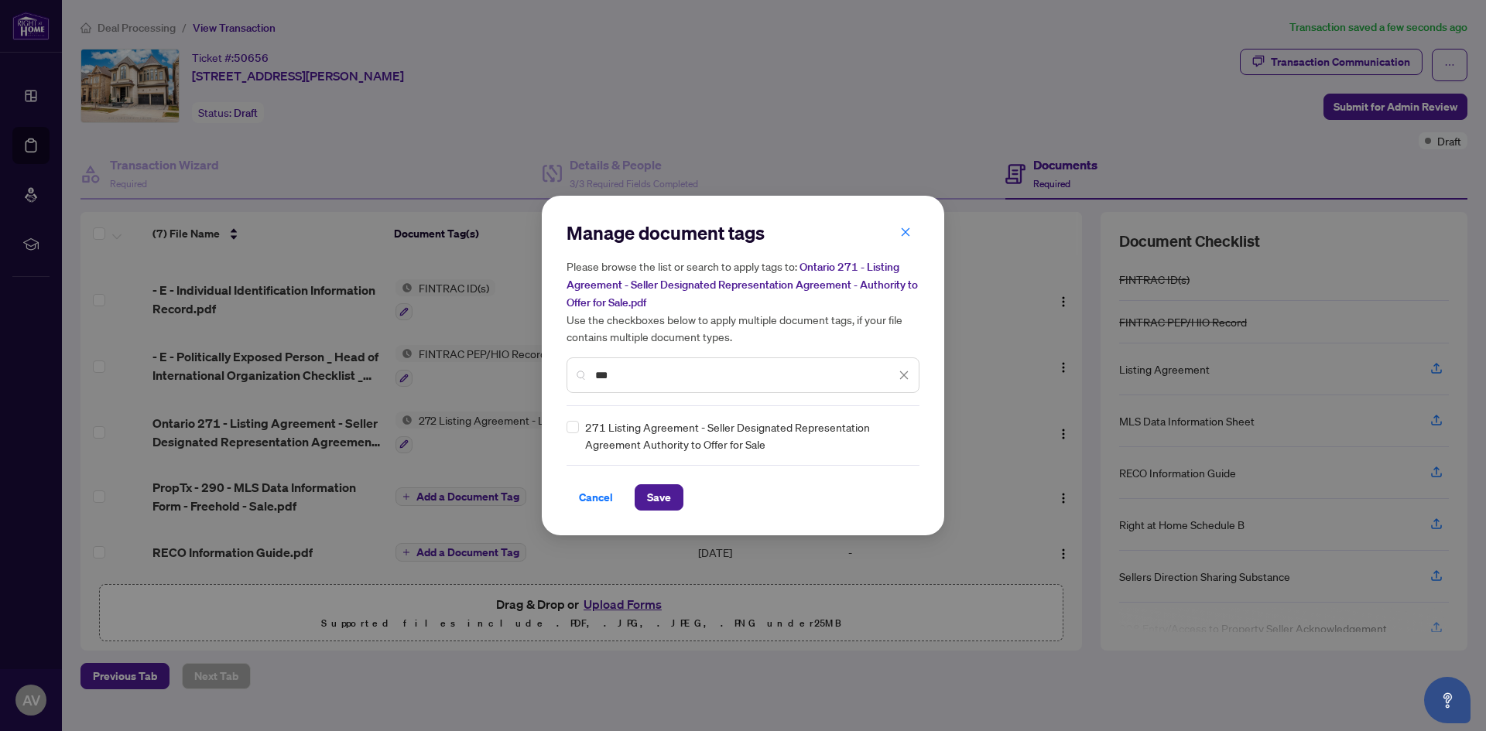
type input "***"
click at [651, 492] on span "Save" at bounding box center [659, 497] width 24 height 25
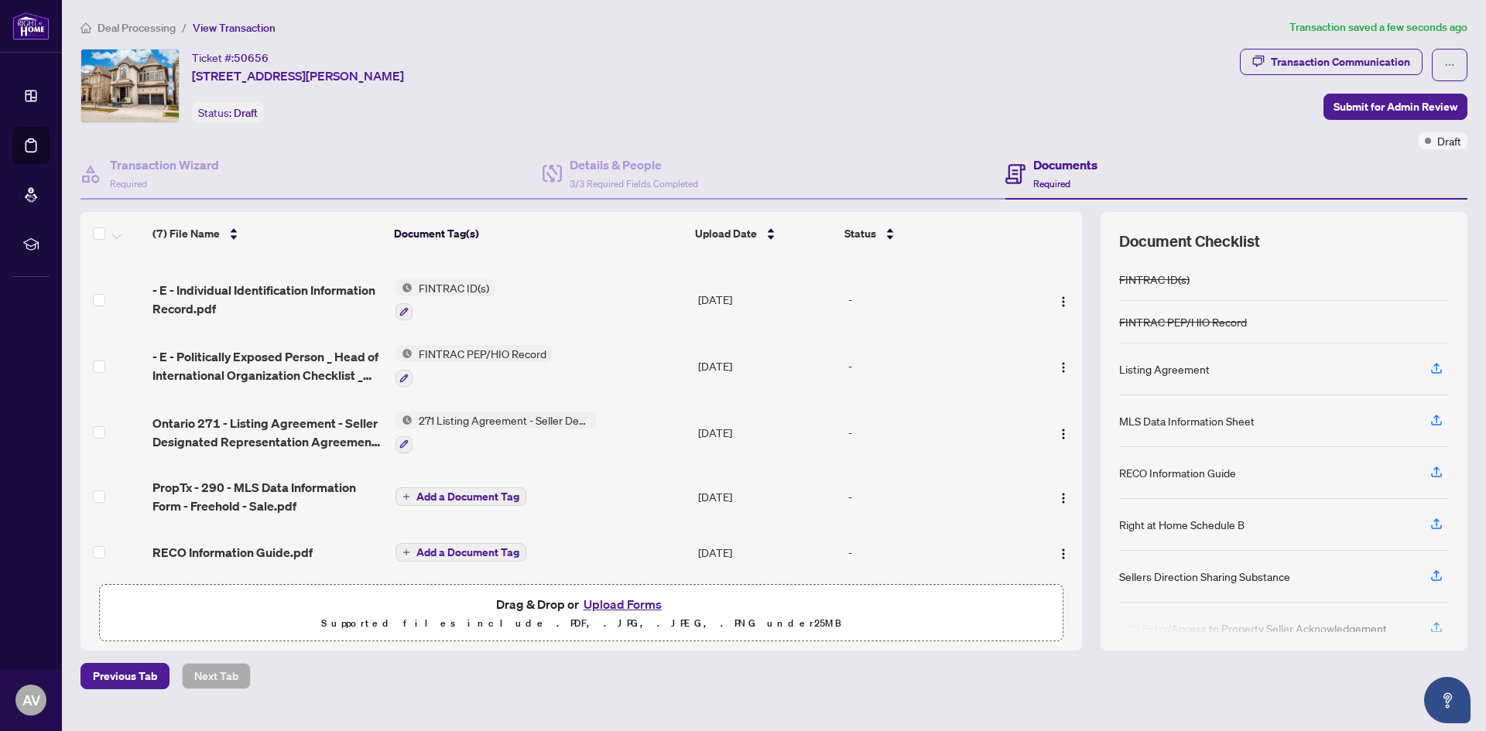
click at [454, 497] on span "Add a Document Tag" at bounding box center [467, 496] width 103 height 11
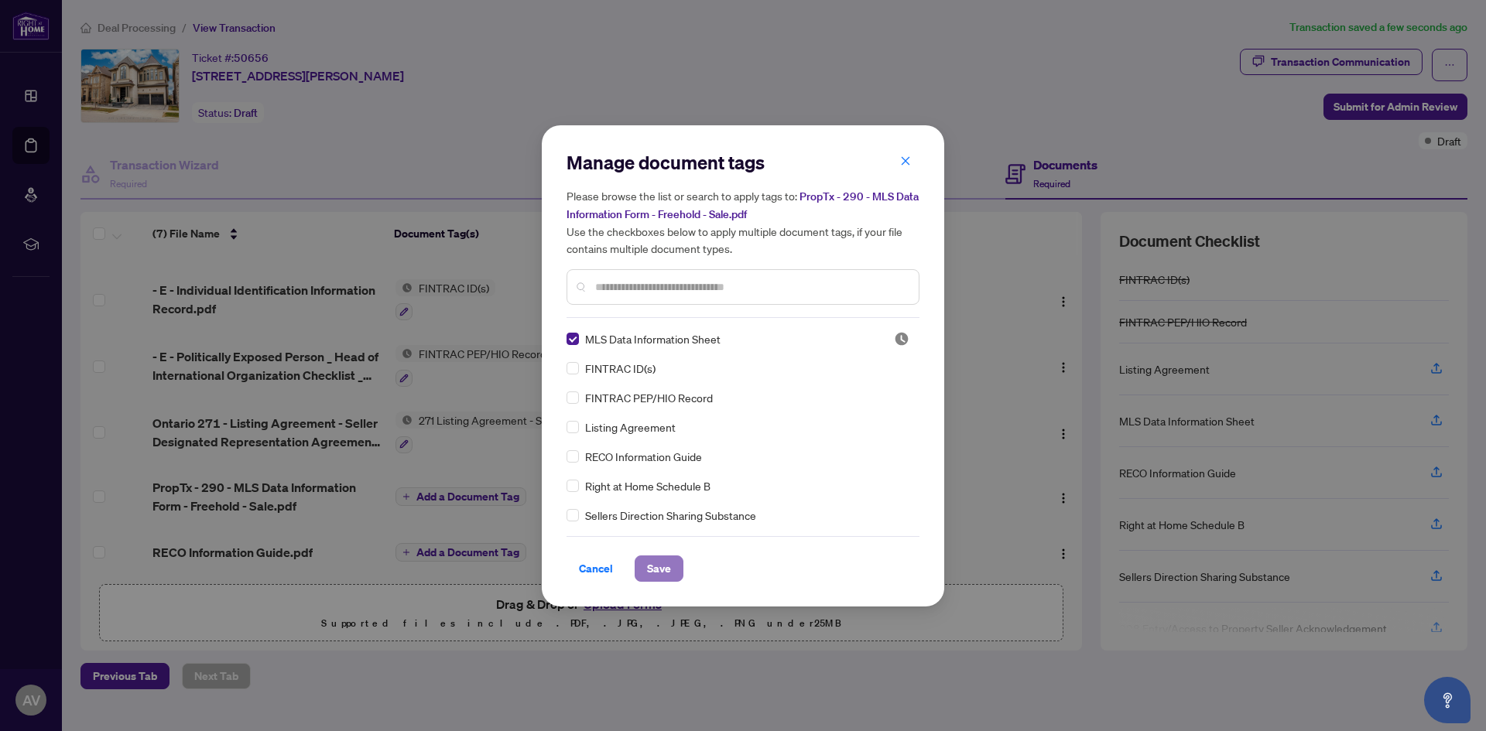
click at [655, 569] on span "Save" at bounding box center [659, 568] width 24 height 25
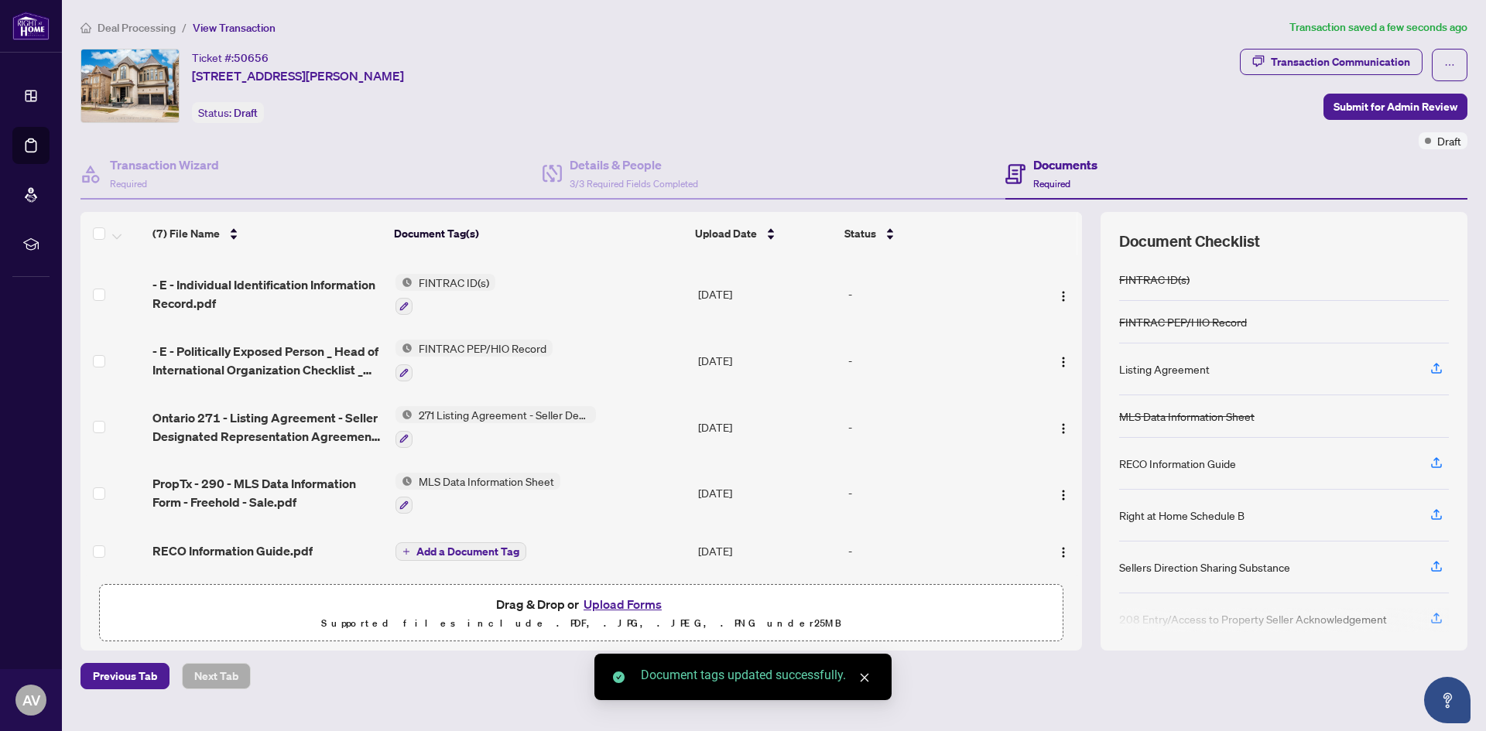
scroll to position [130, 0]
click at [462, 542] on button "Add a Document Tag" at bounding box center [460, 551] width 131 height 19
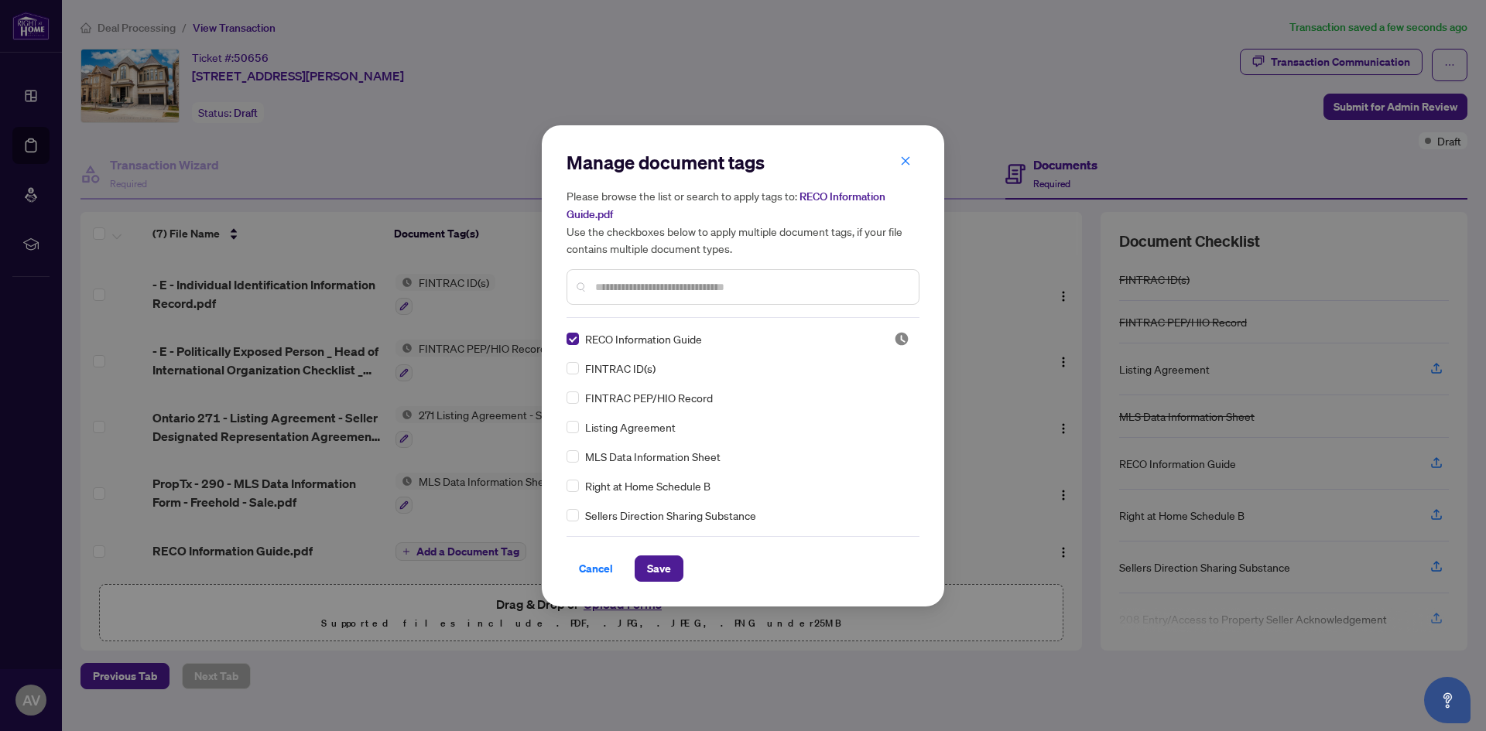
drag, startPoint x: 647, startPoint y: 566, endPoint x: 775, endPoint y: 568, distance: 128.5
click at [648, 565] on span "Save" at bounding box center [659, 568] width 24 height 25
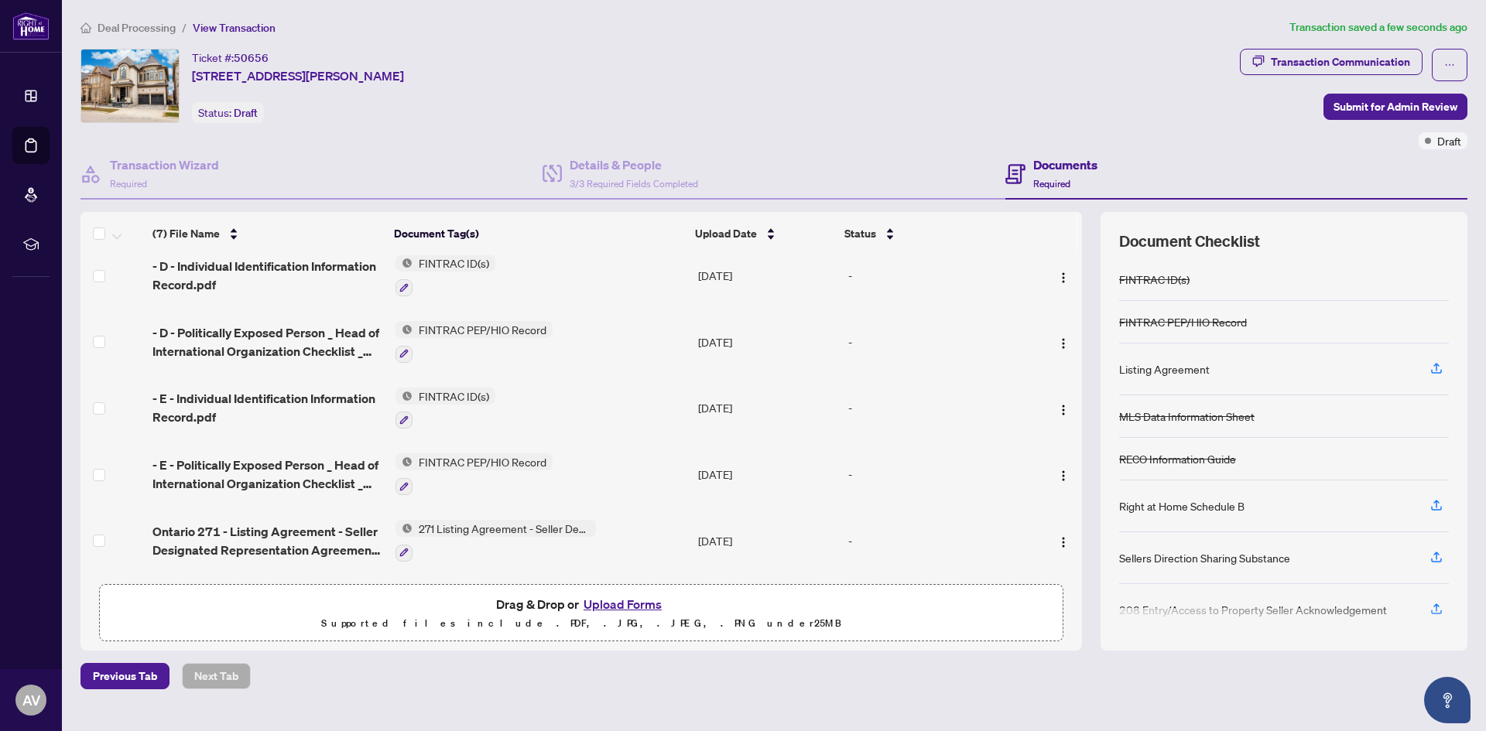
scroll to position [0, 0]
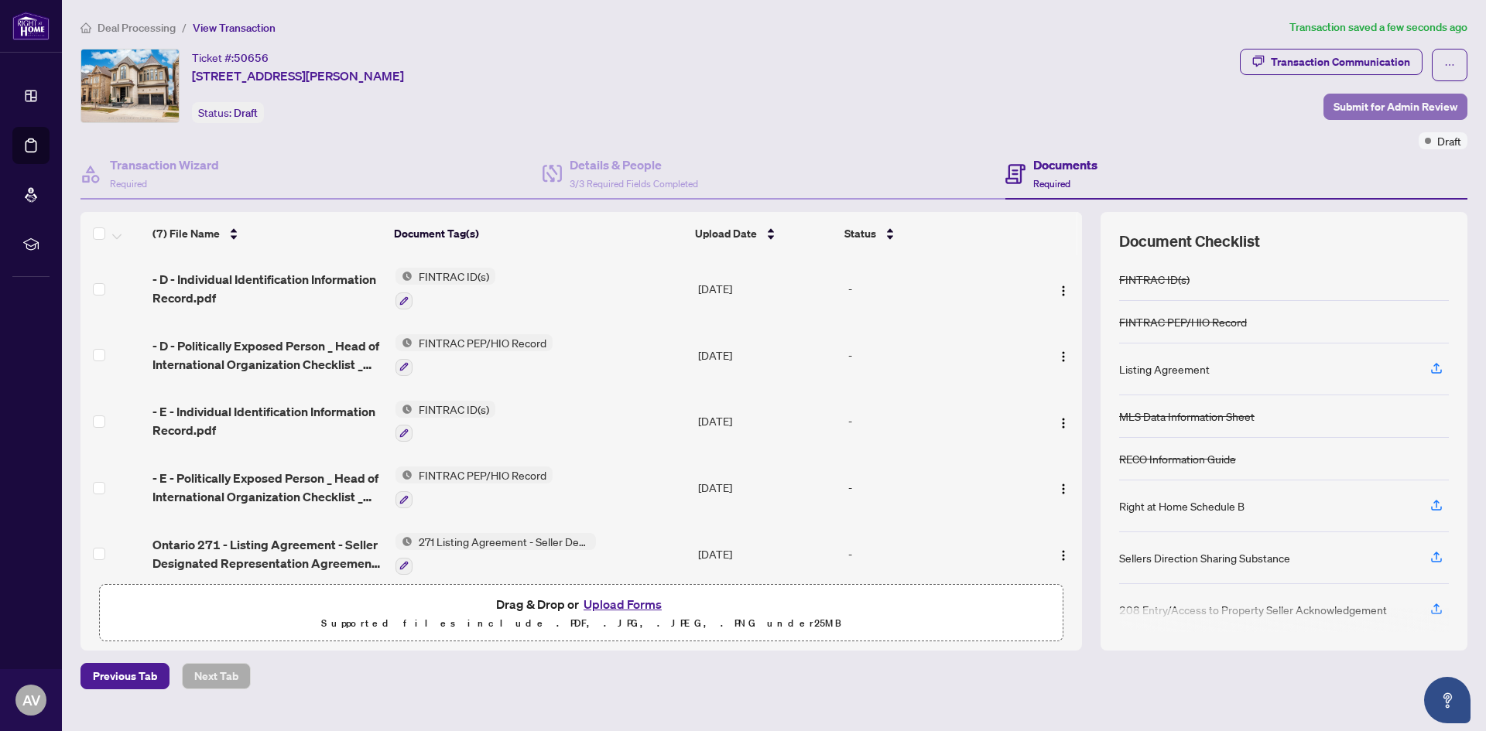
click at [1387, 104] on span "Submit for Admin Review" at bounding box center [1395, 106] width 124 height 25
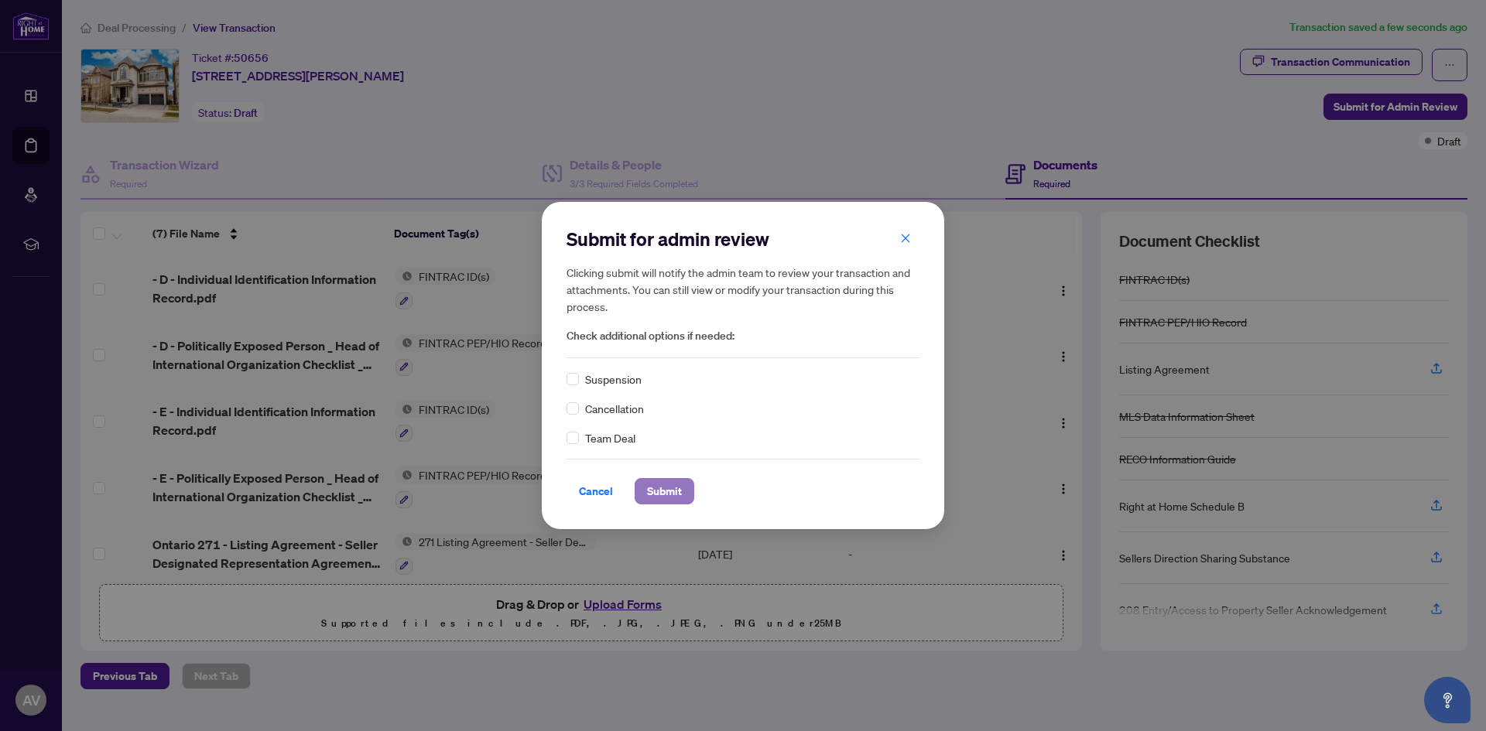
click at [664, 494] on span "Submit" at bounding box center [664, 491] width 35 height 25
